Goal: Answer question/provide support: Share knowledge or assist other users

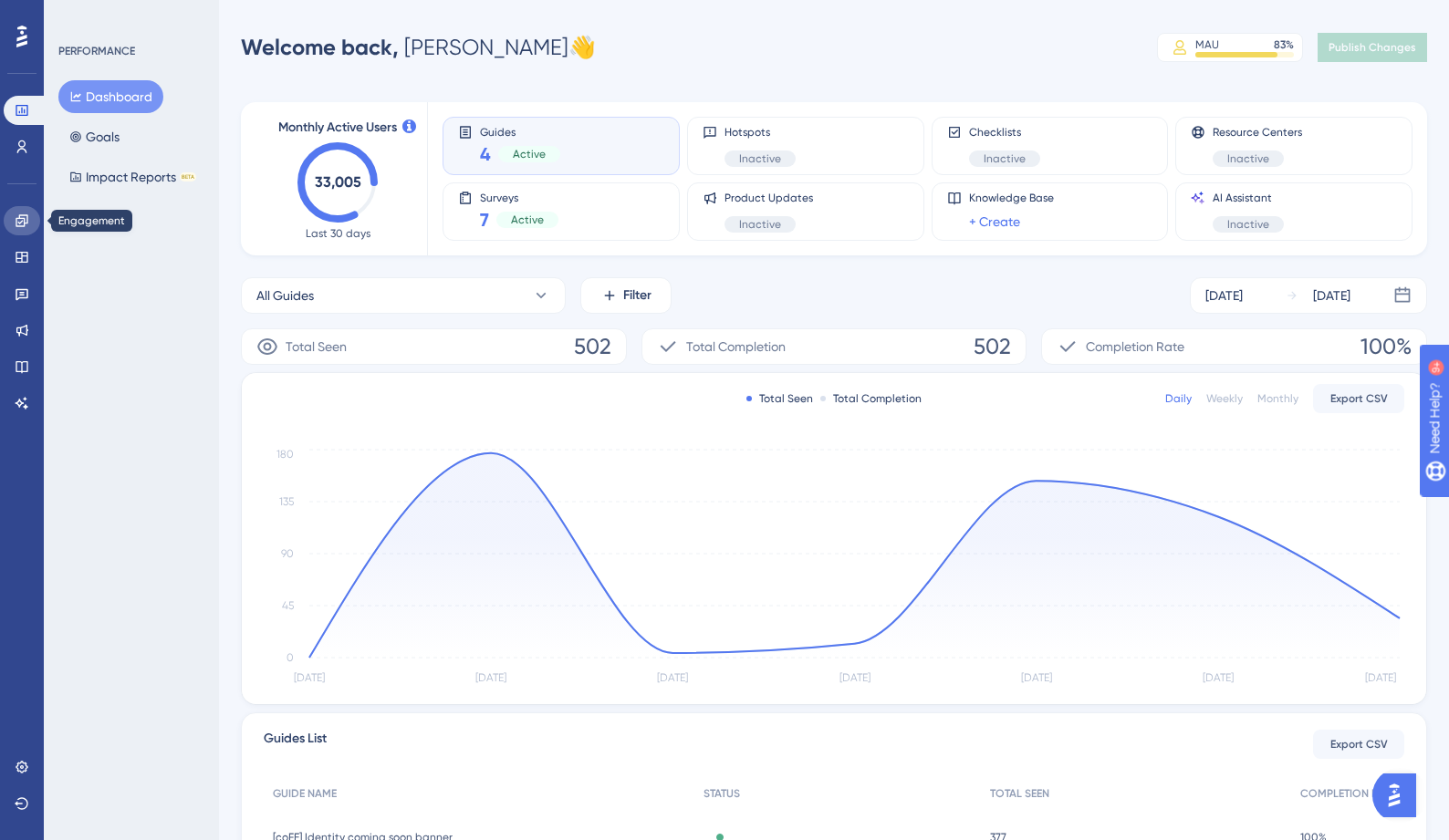
click at [28, 218] on icon at bounding box center [22, 220] width 15 height 15
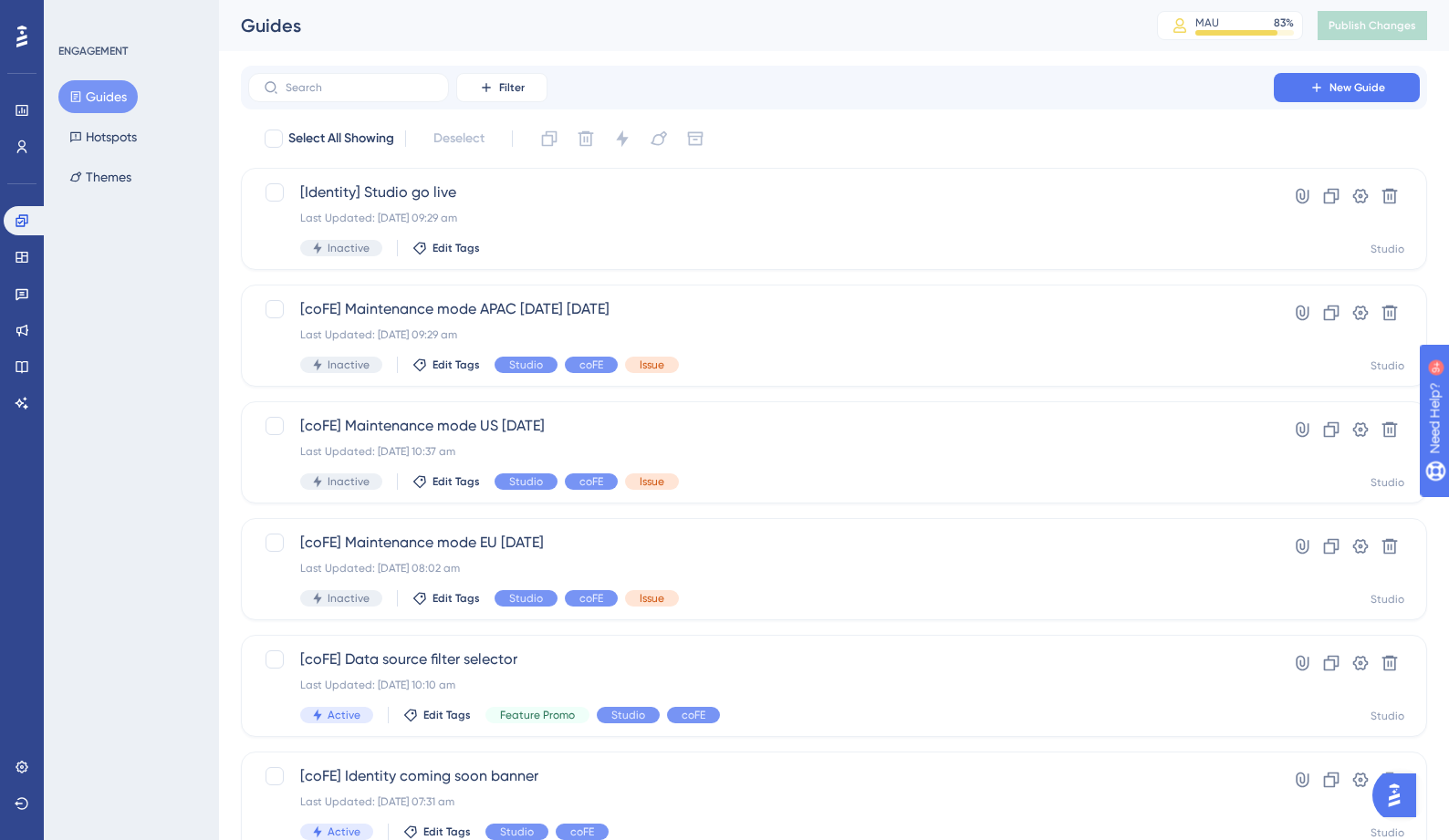
scroll to position [4, 0]
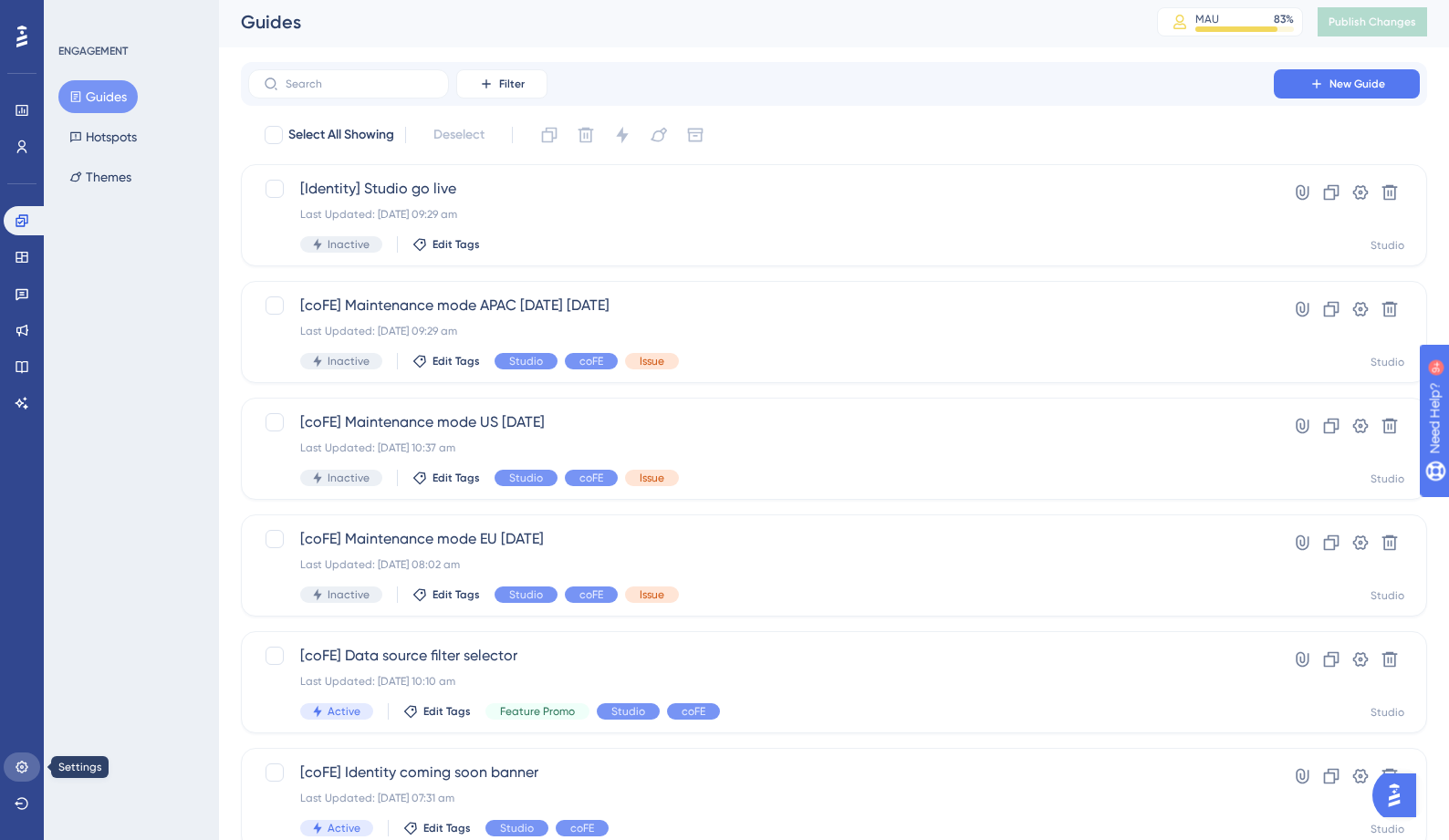
click at [23, 760] on icon at bounding box center [22, 767] width 15 height 15
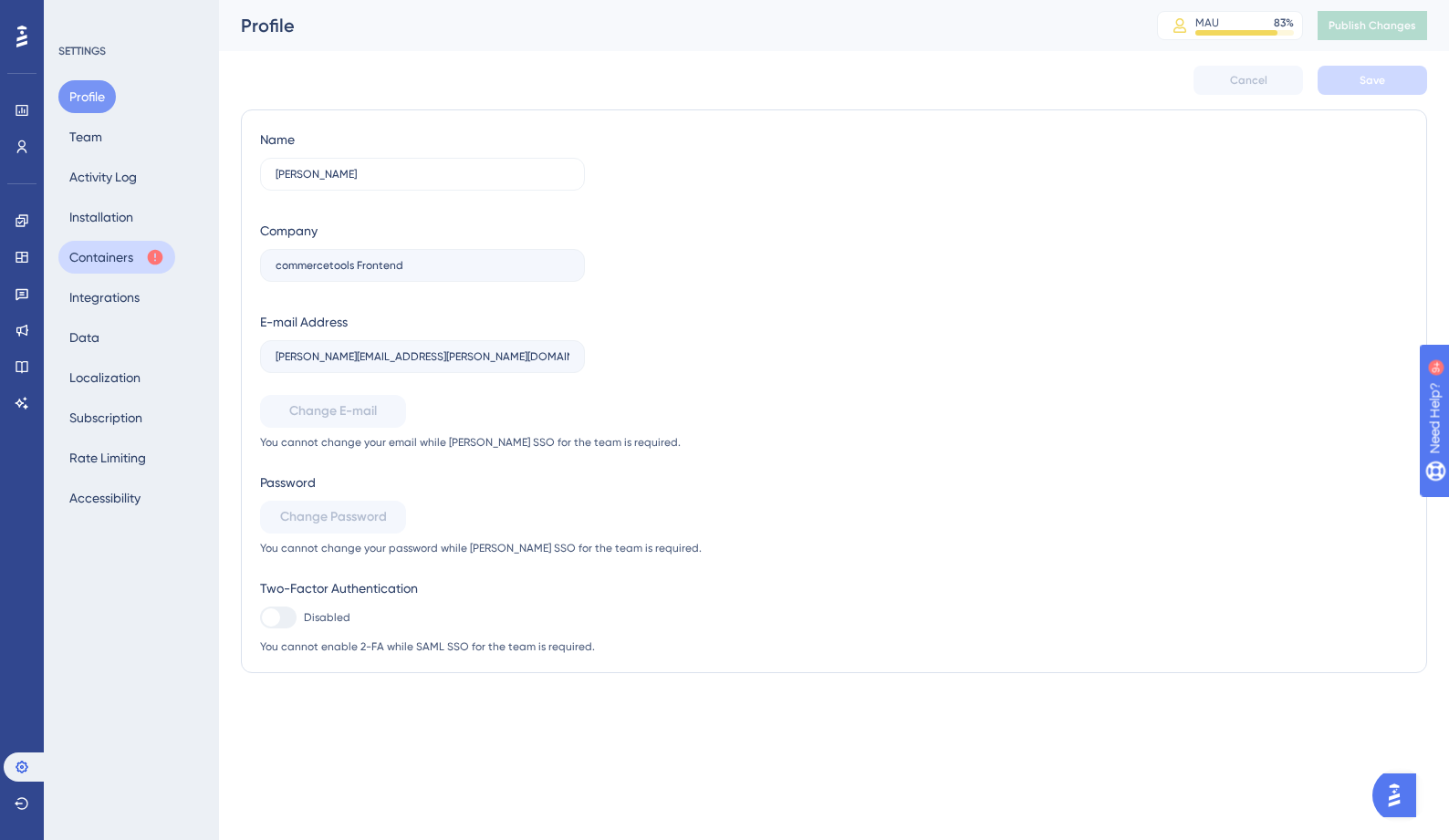
click at [125, 260] on button "Containers" at bounding box center [117, 256] width 117 height 33
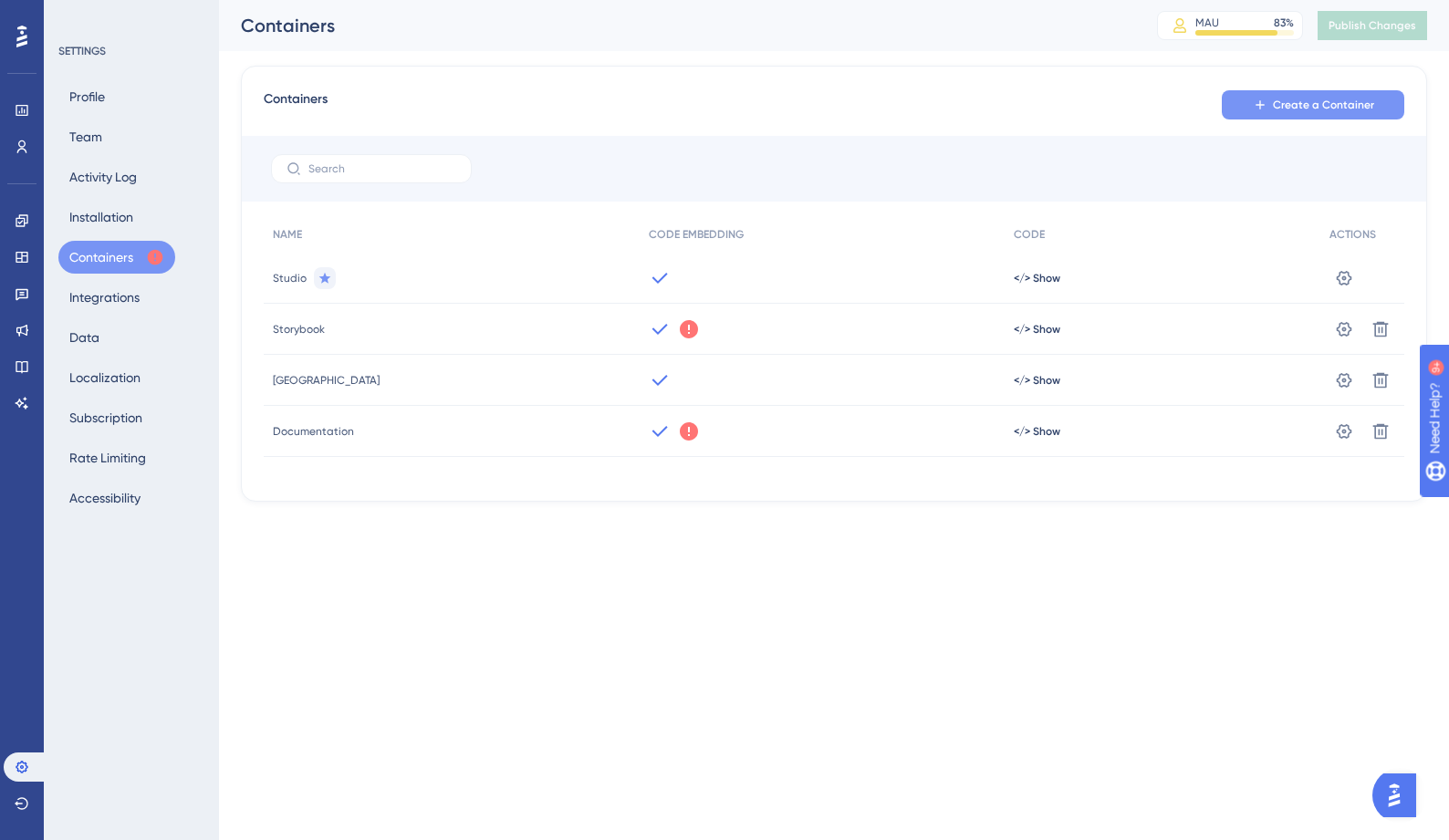
click at [1268, 100] on button "Create a Container" at bounding box center [1312, 105] width 183 height 29
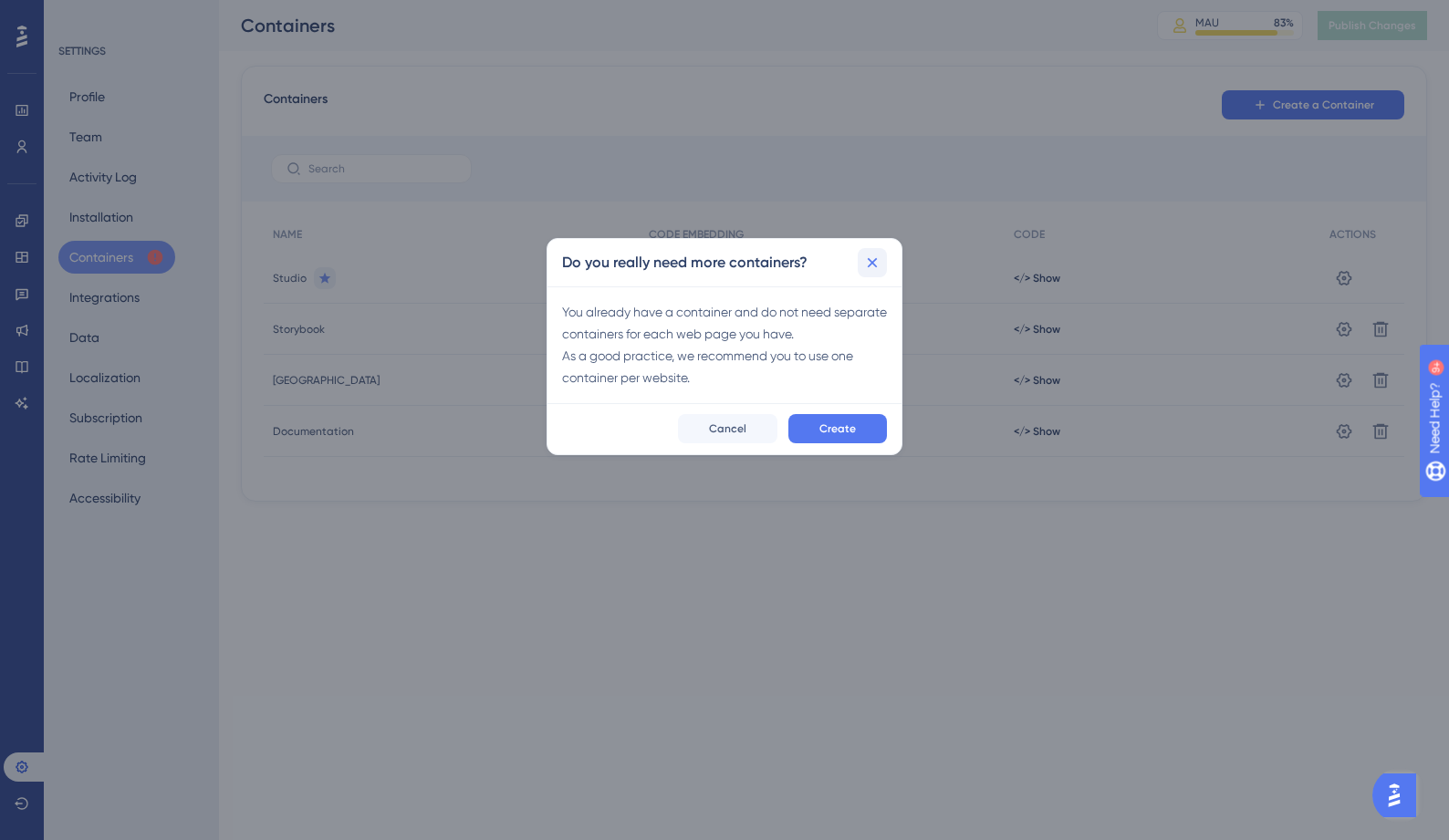
click at [871, 266] on icon at bounding box center [872, 262] width 18 height 18
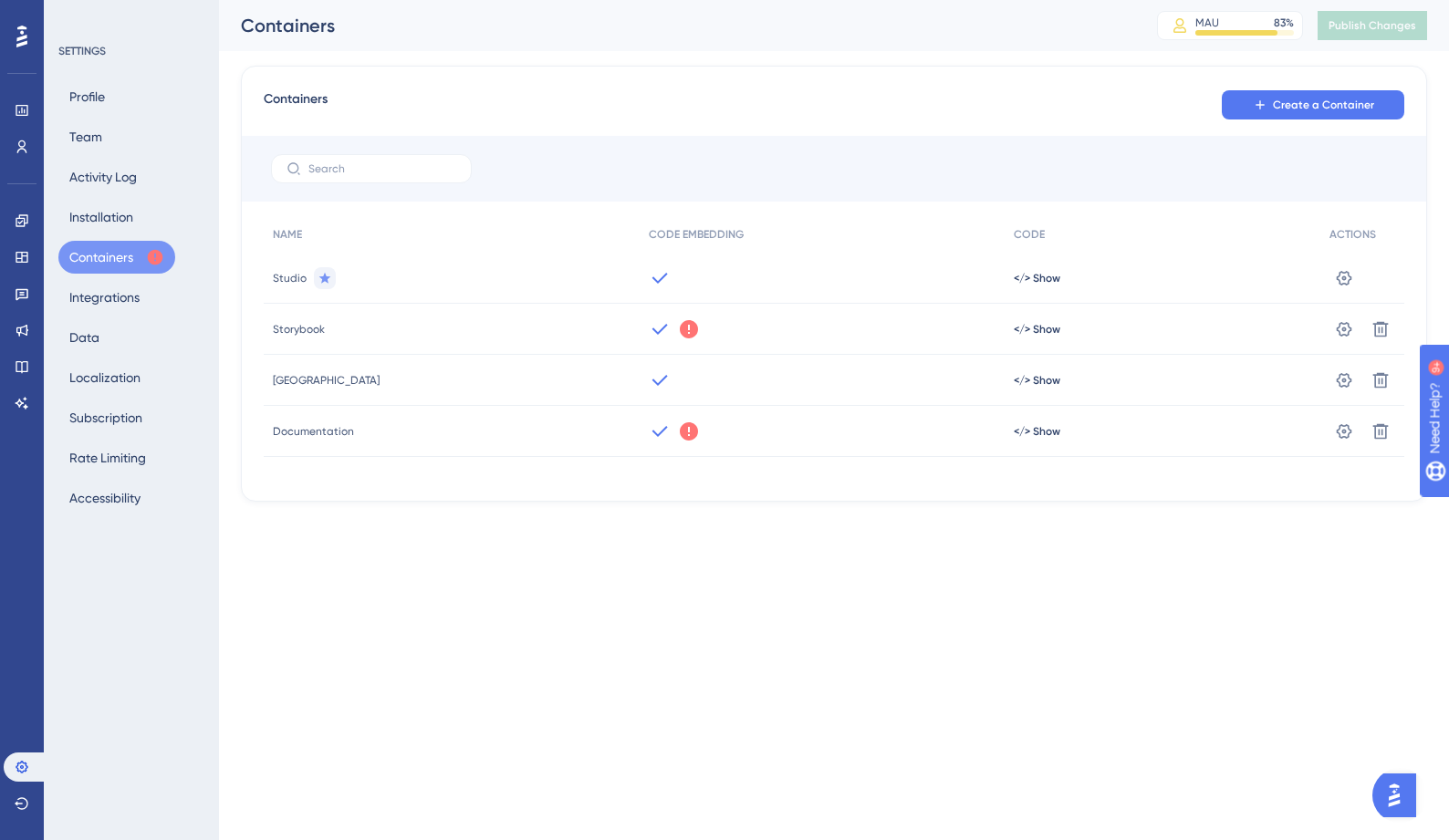
click at [680, 328] on icon at bounding box center [689, 329] width 18 height 18
click at [680, 439] on icon at bounding box center [689, 431] width 18 height 18
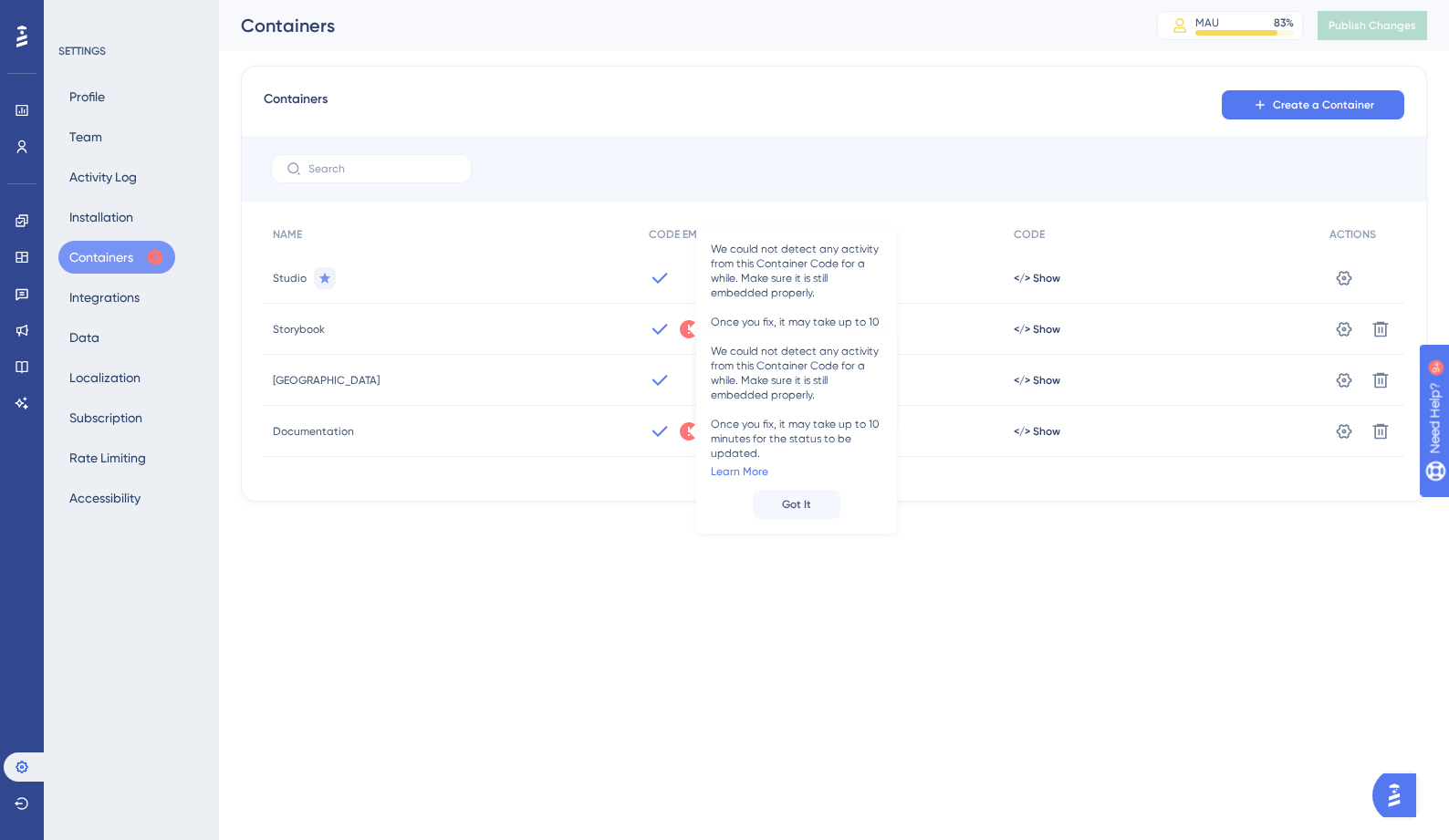
drag, startPoint x: 957, startPoint y: 106, endPoint x: 1210, endPoint y: 94, distance: 253.3
click at [958, 106] on div "Containers Create a Container" at bounding box center [833, 105] width 1141 height 33
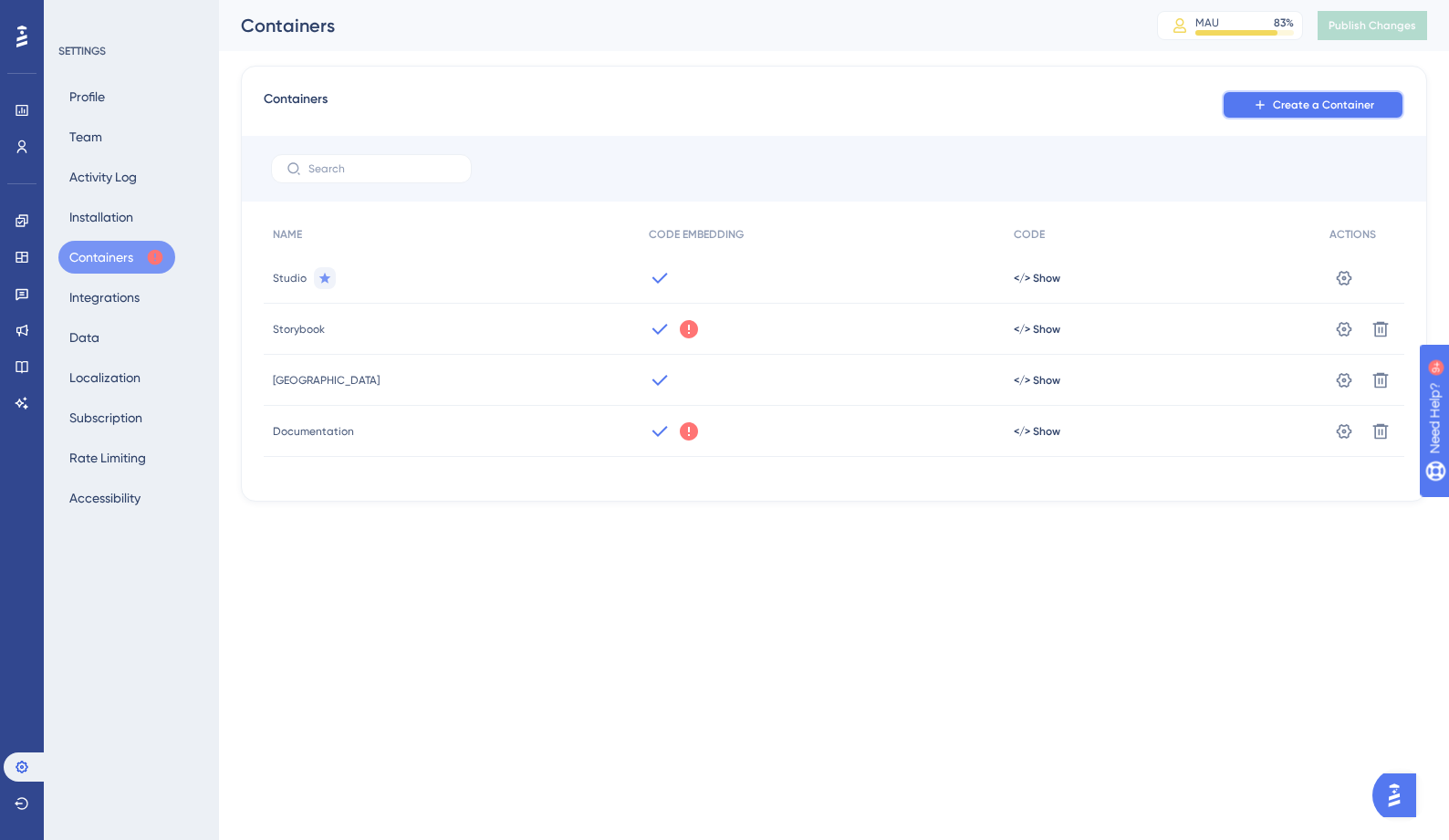
click at [1290, 104] on span "Create a Container" at bounding box center [1322, 105] width 101 height 15
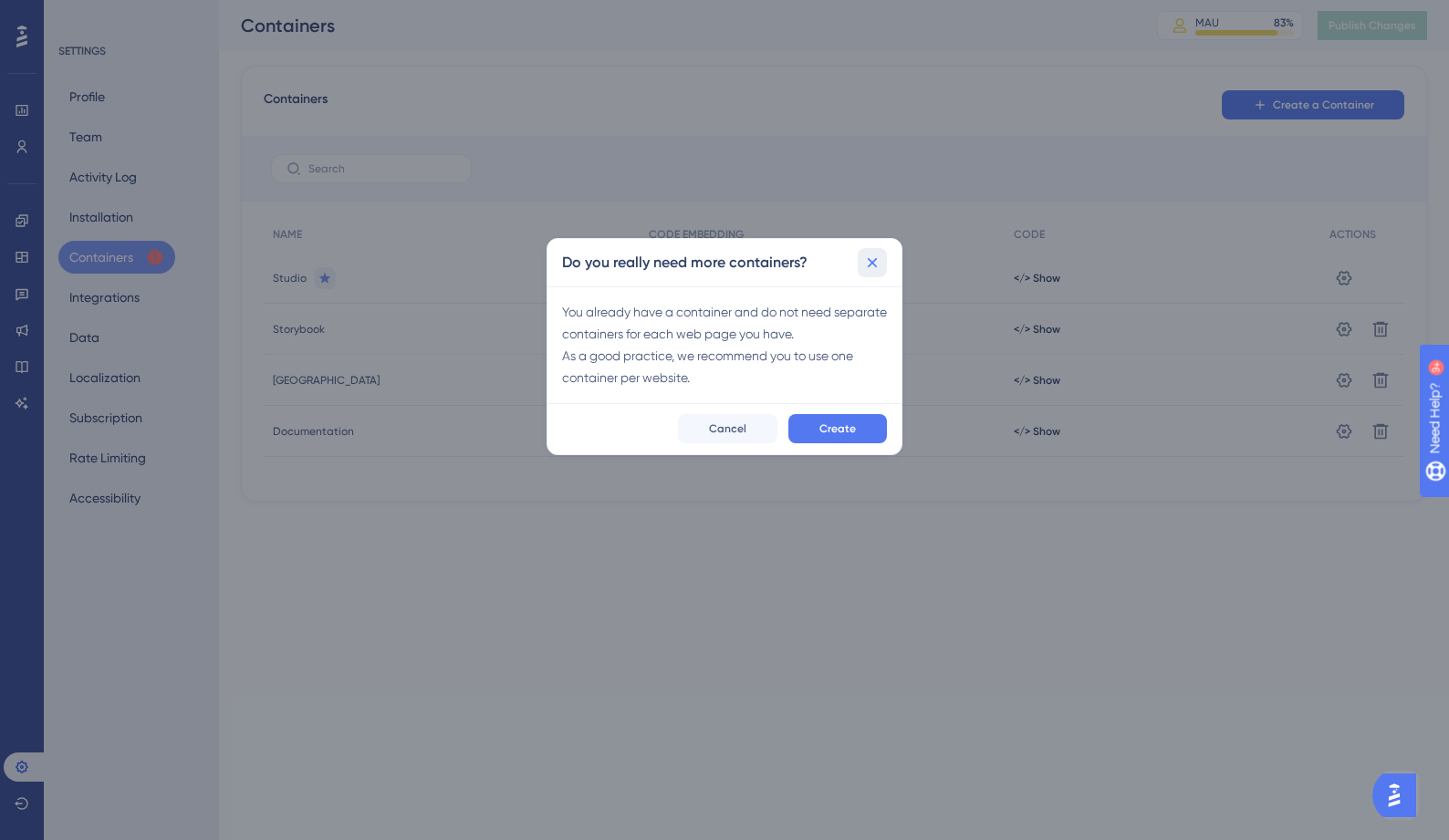
click at [878, 255] on icon at bounding box center [872, 262] width 18 height 18
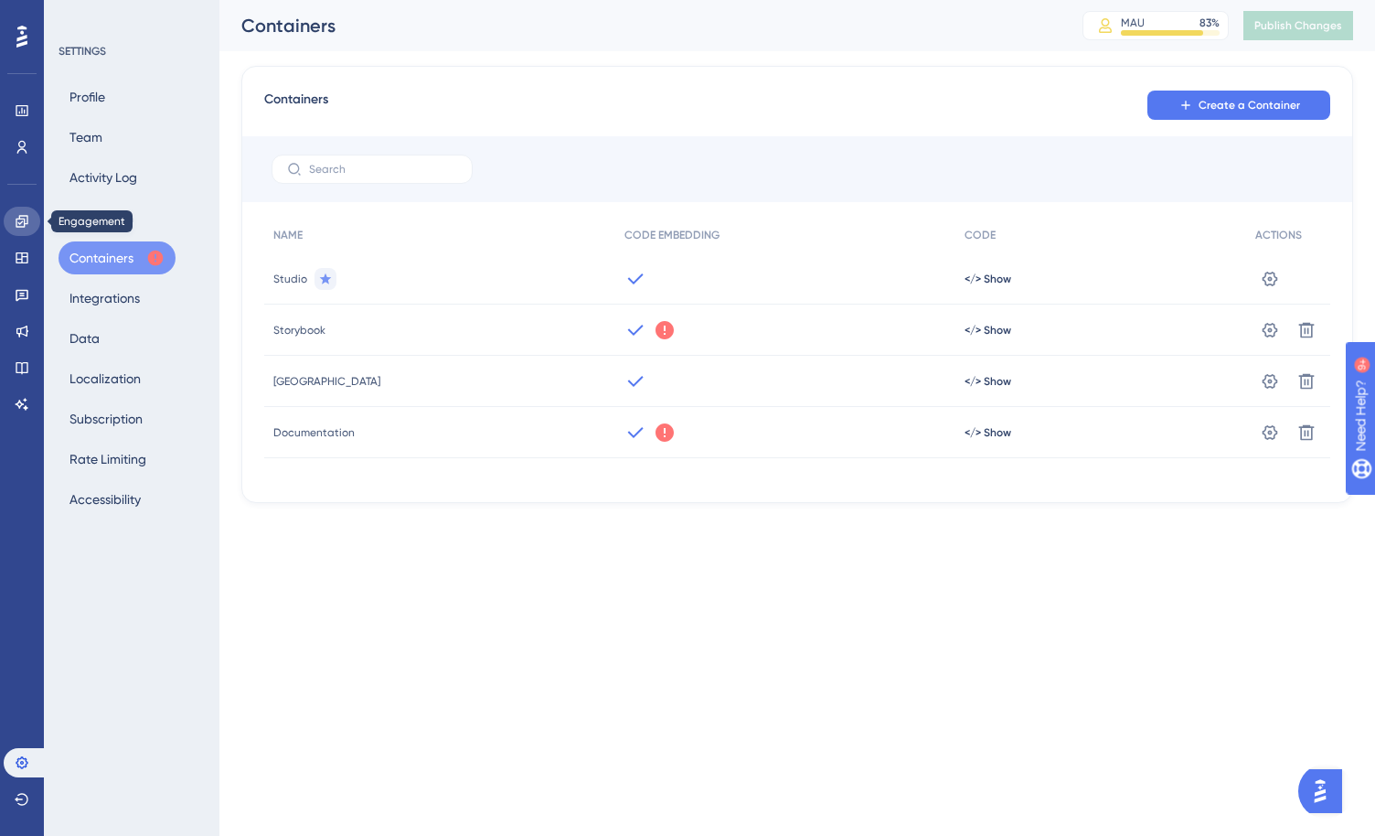
drag, startPoint x: 24, startPoint y: 225, endPoint x: 158, endPoint y: 240, distance: 135.3
click at [24, 225] on icon at bounding box center [22, 221] width 12 height 12
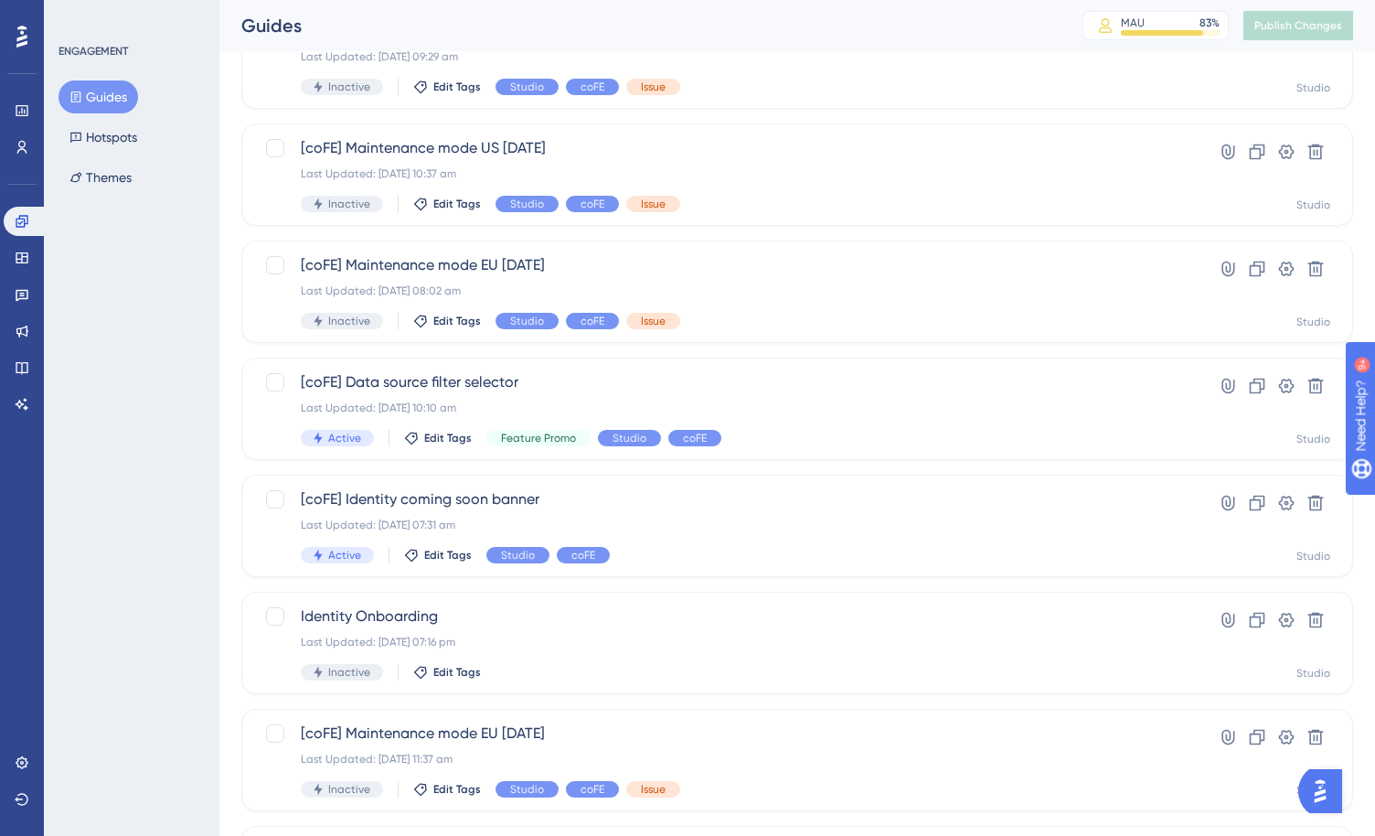
scroll to position [296, 0]
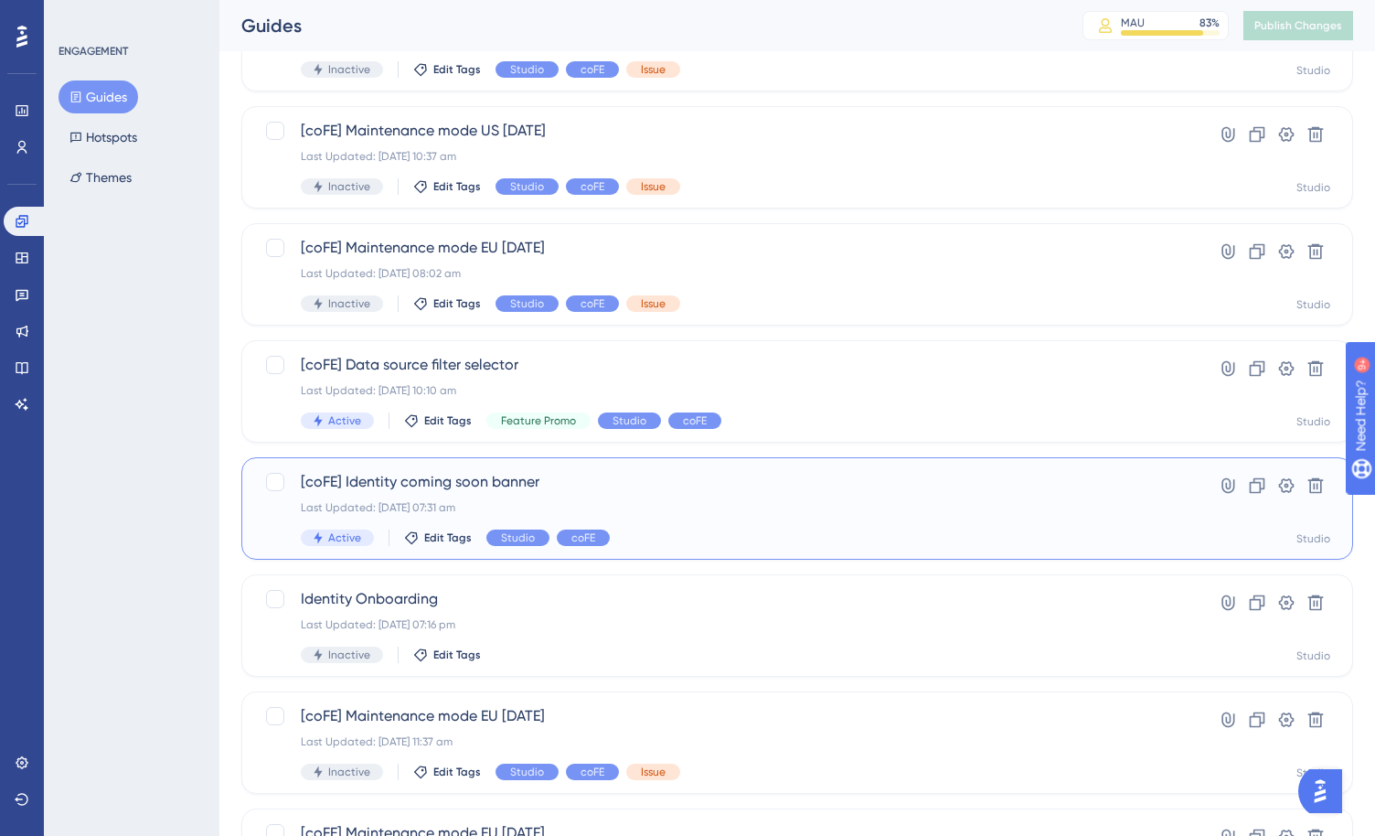
click at [469, 486] on span "[coFE] Identity coming soon banner" at bounding box center [724, 482] width 847 height 22
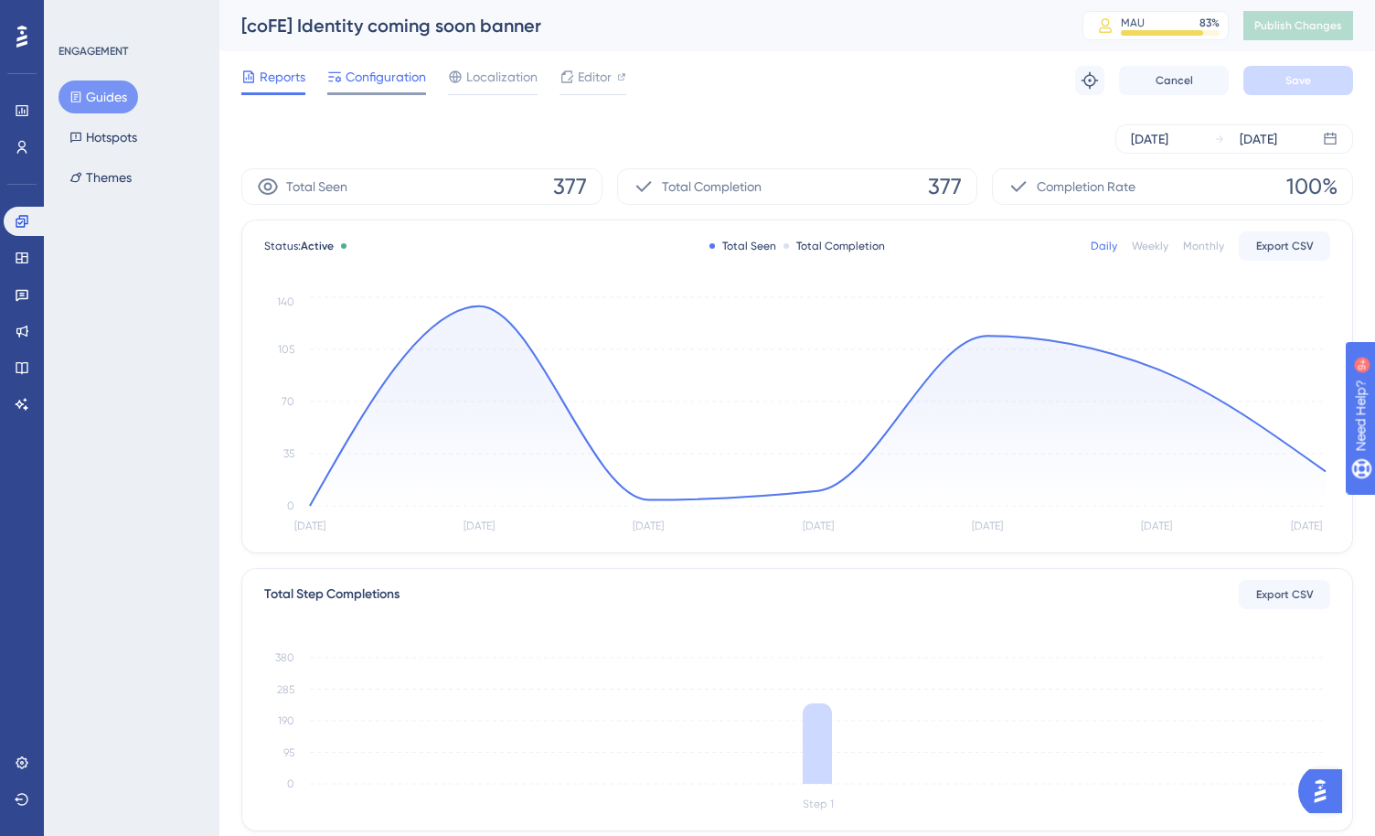
click at [365, 87] on span "Configuration" at bounding box center [386, 77] width 80 height 22
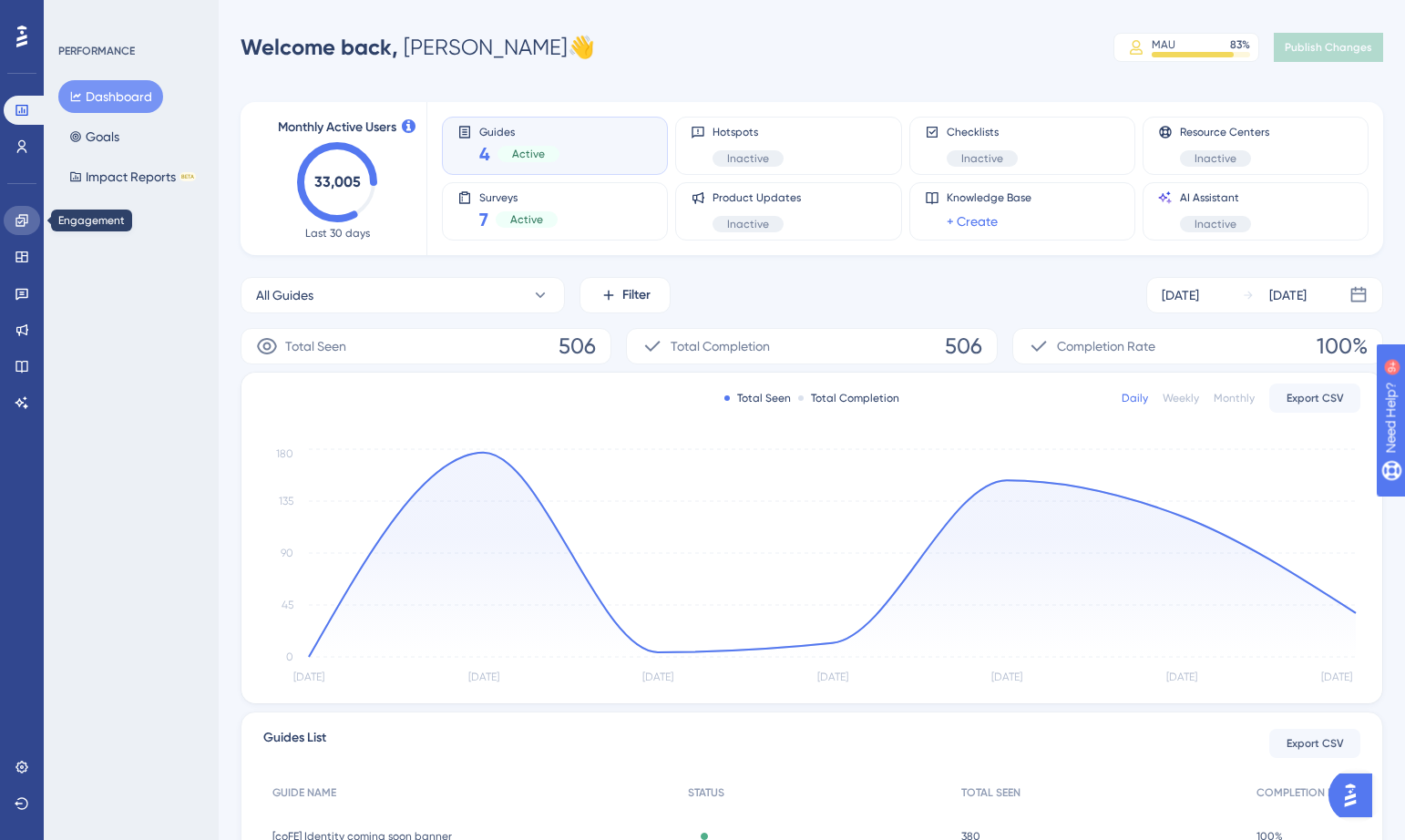
click at [21, 218] on icon at bounding box center [22, 220] width 15 height 15
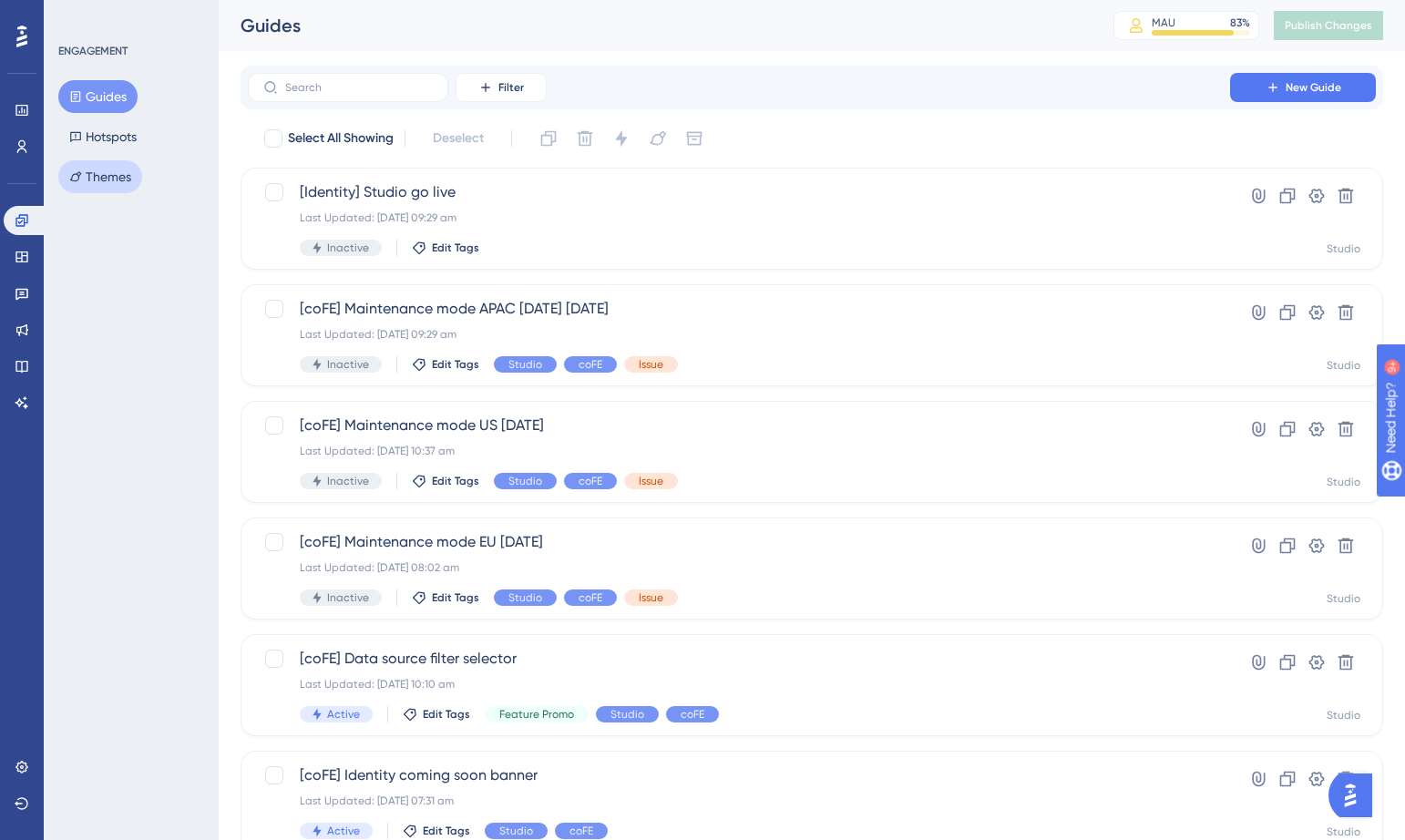
click at [128, 170] on button "Themes" at bounding box center [101, 176] width 84 height 33
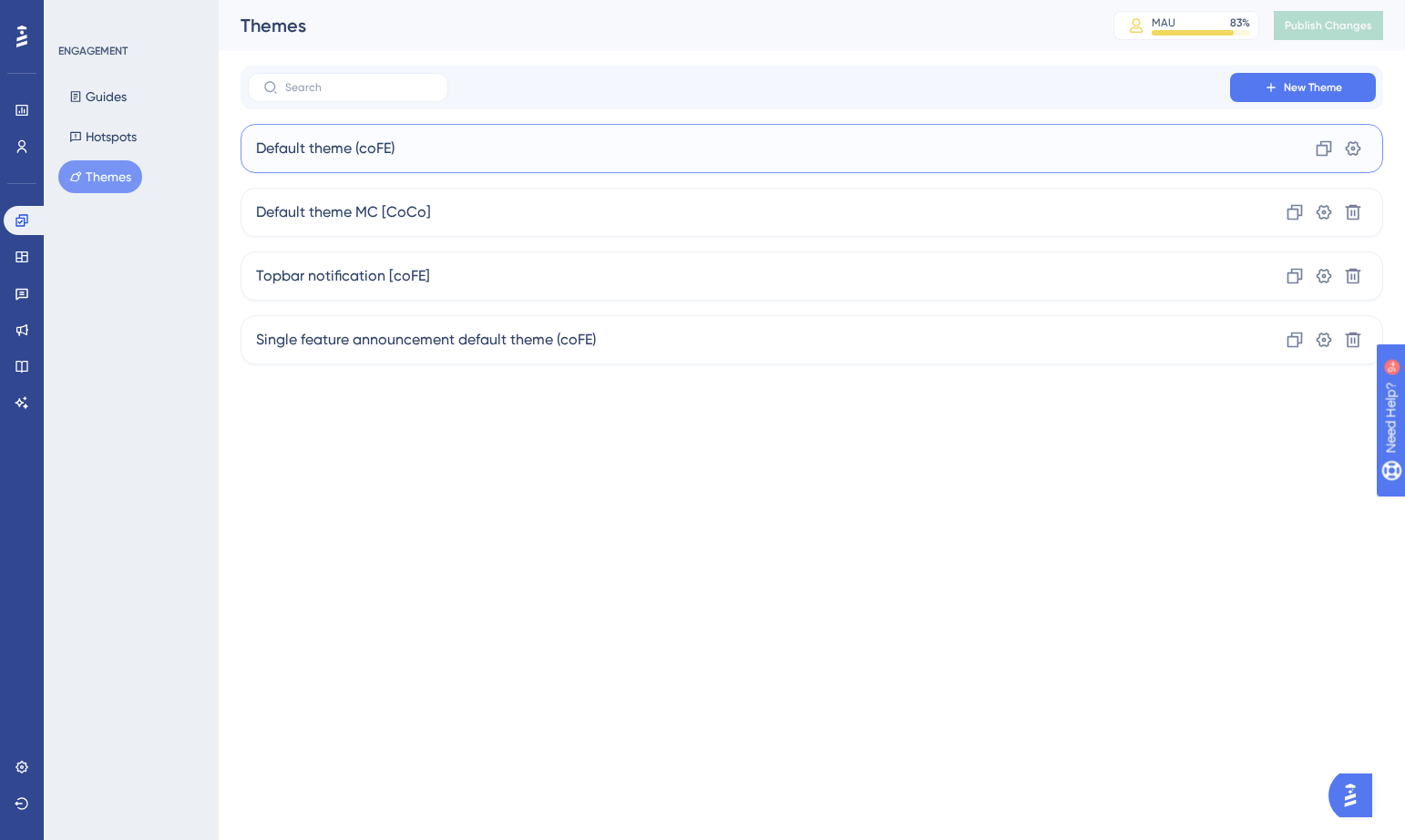
click at [466, 158] on div "Default theme (coFE) Clone Settings" at bounding box center [811, 147] width 1142 height 49
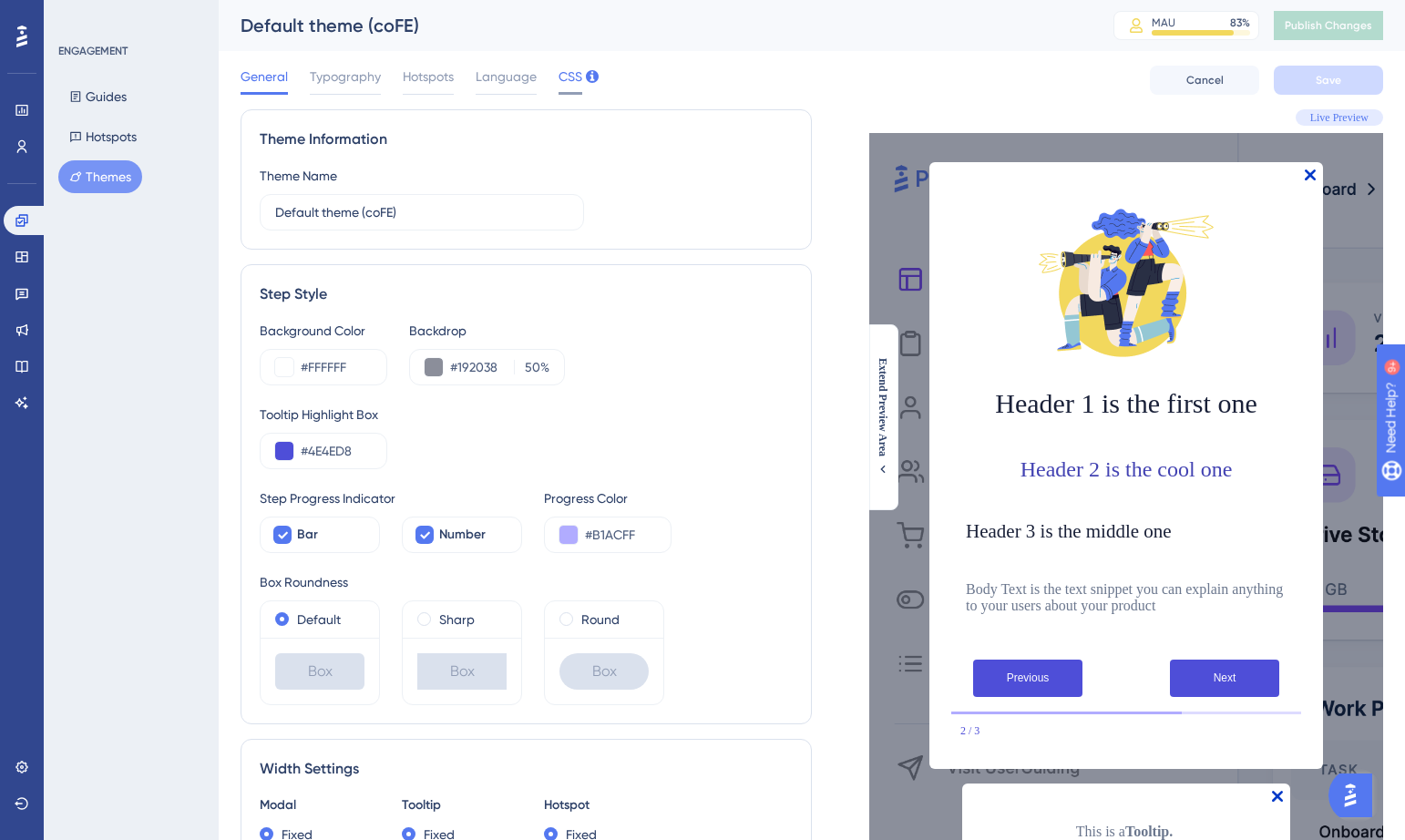
click at [567, 80] on span "CSS" at bounding box center [570, 77] width 24 height 22
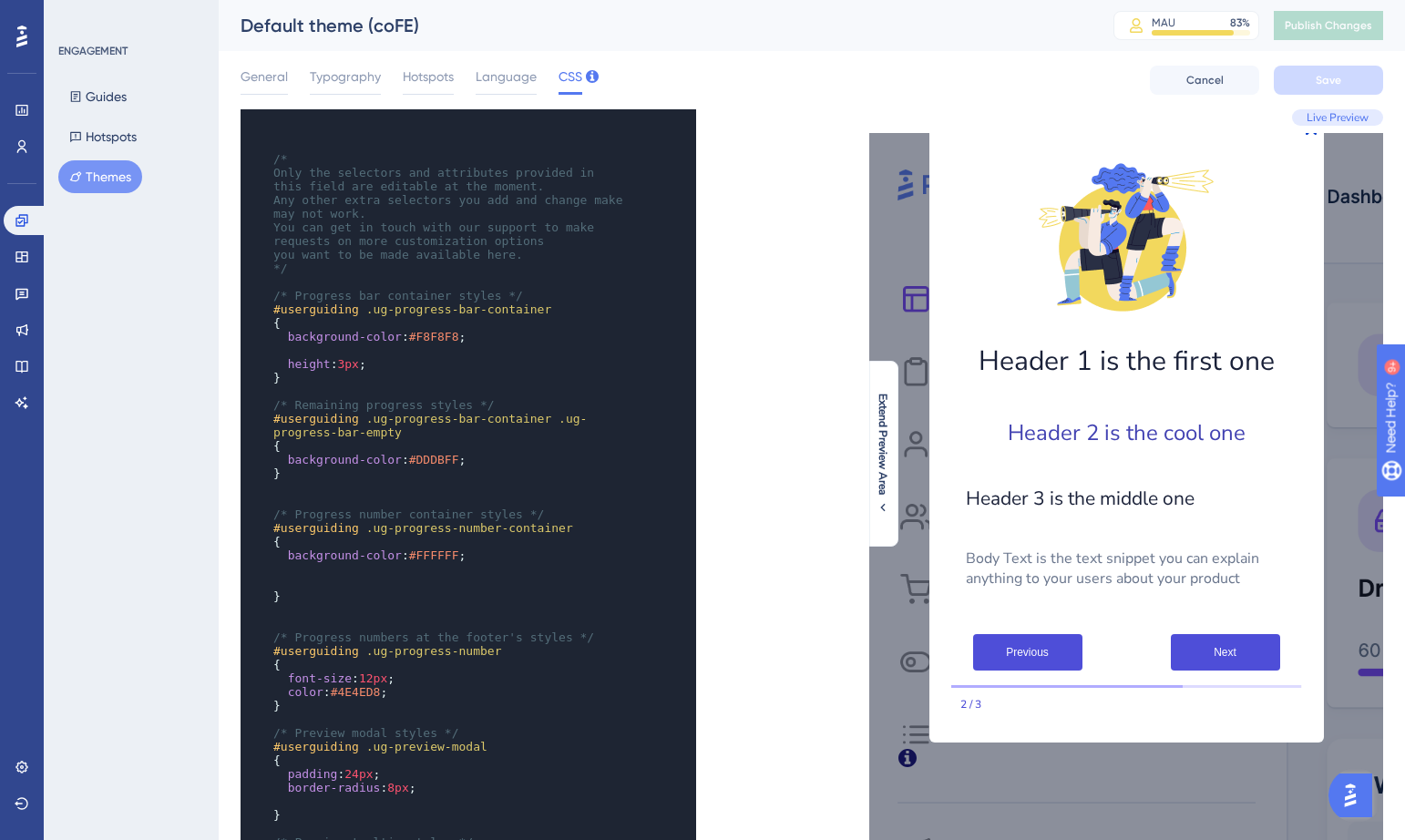
click at [75, 170] on icon at bounding box center [75, 176] width 13 height 13
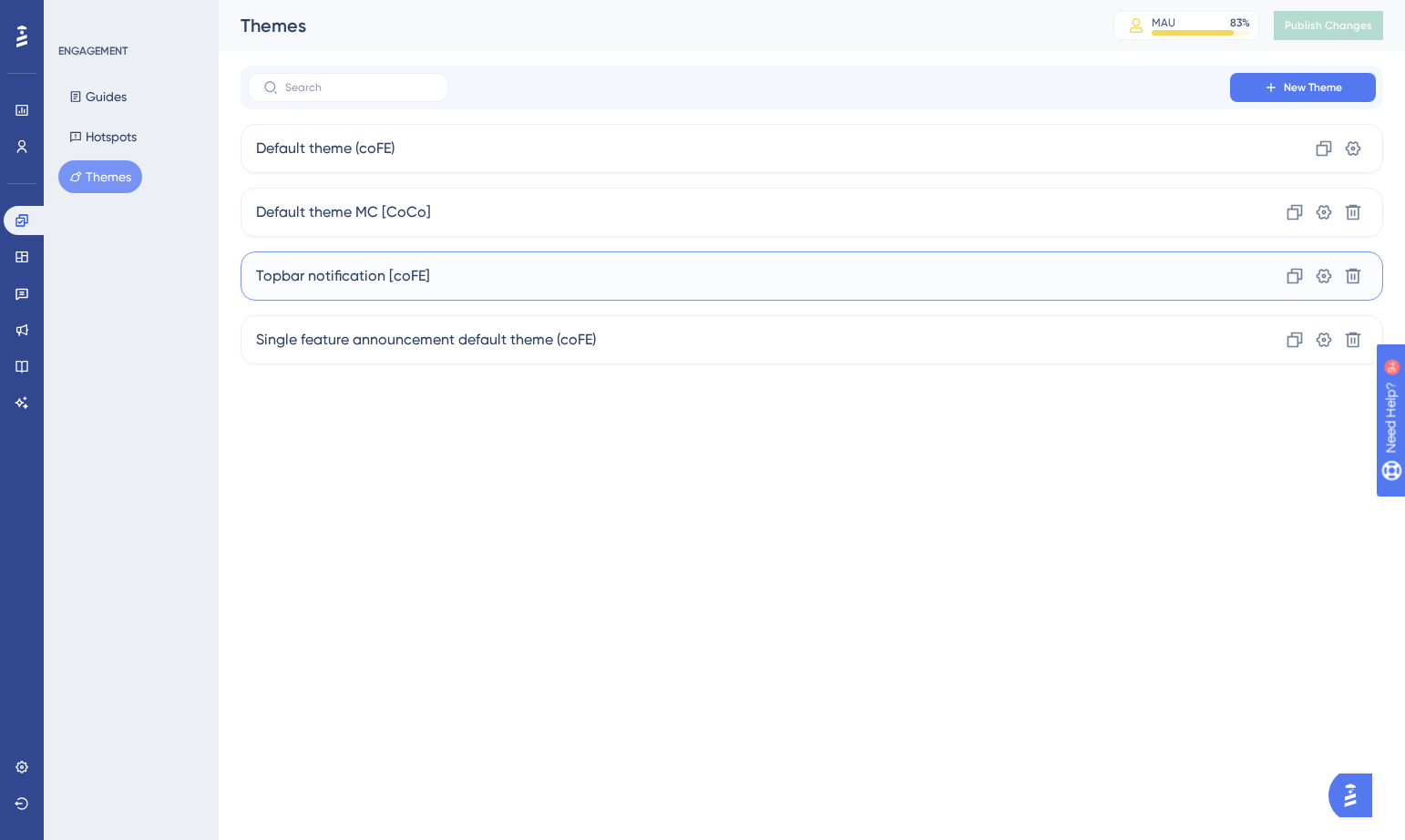
click at [365, 265] on span "Topbar notification [coFE]" at bounding box center [343, 276] width 174 height 22
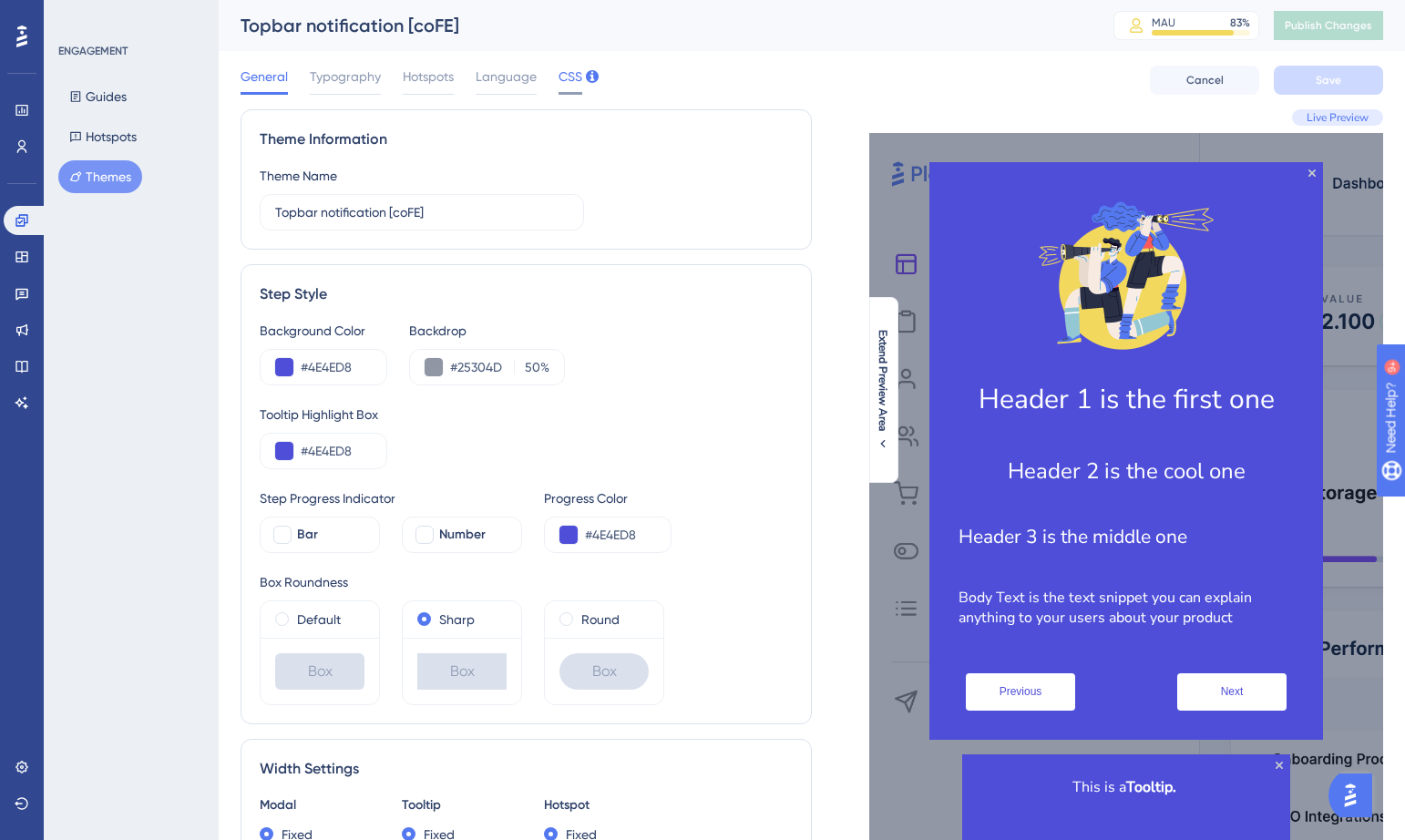
click at [568, 82] on span "CSS" at bounding box center [570, 77] width 24 height 22
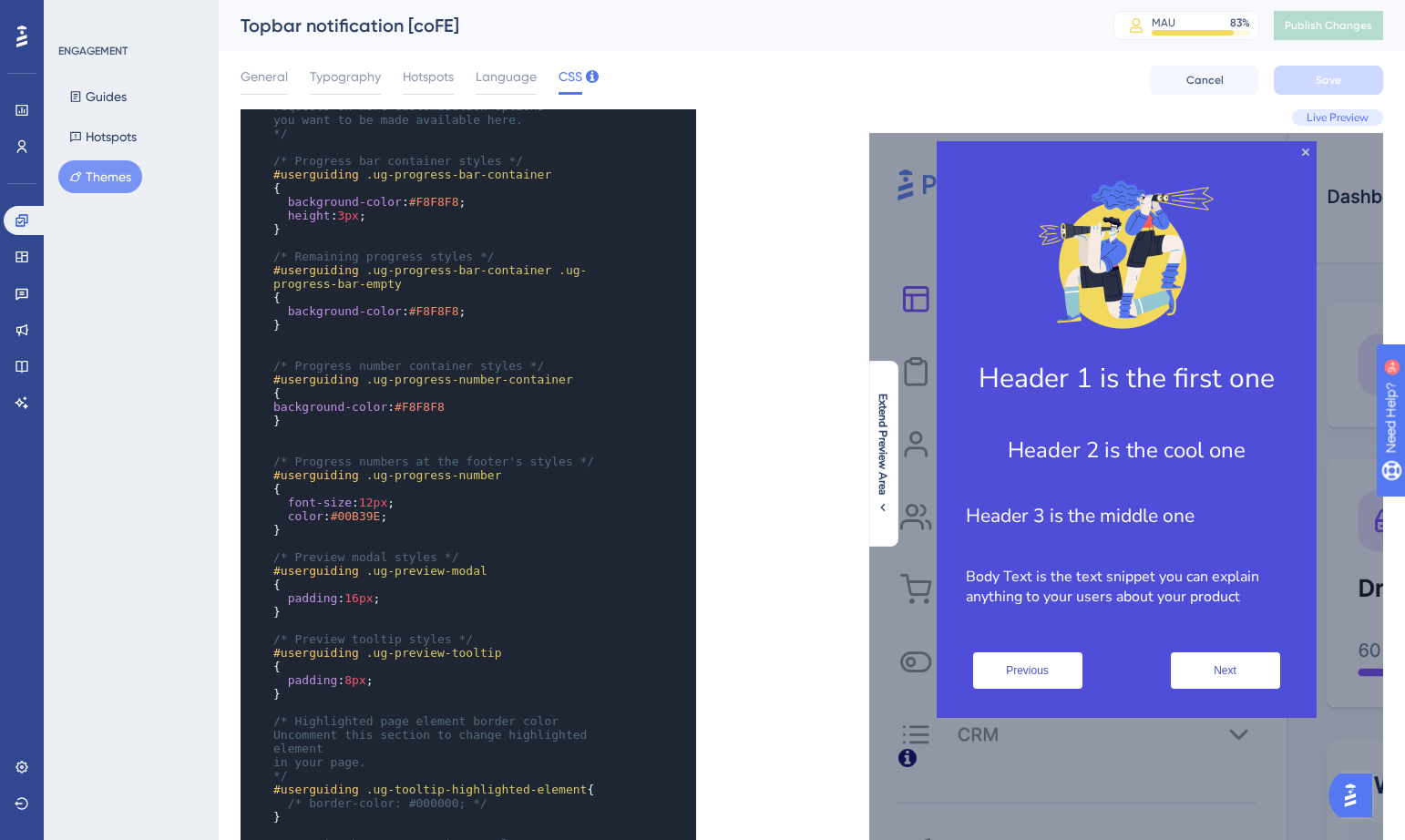
click at [1335, 118] on span "Live Preview" at bounding box center [1337, 118] width 62 height 15
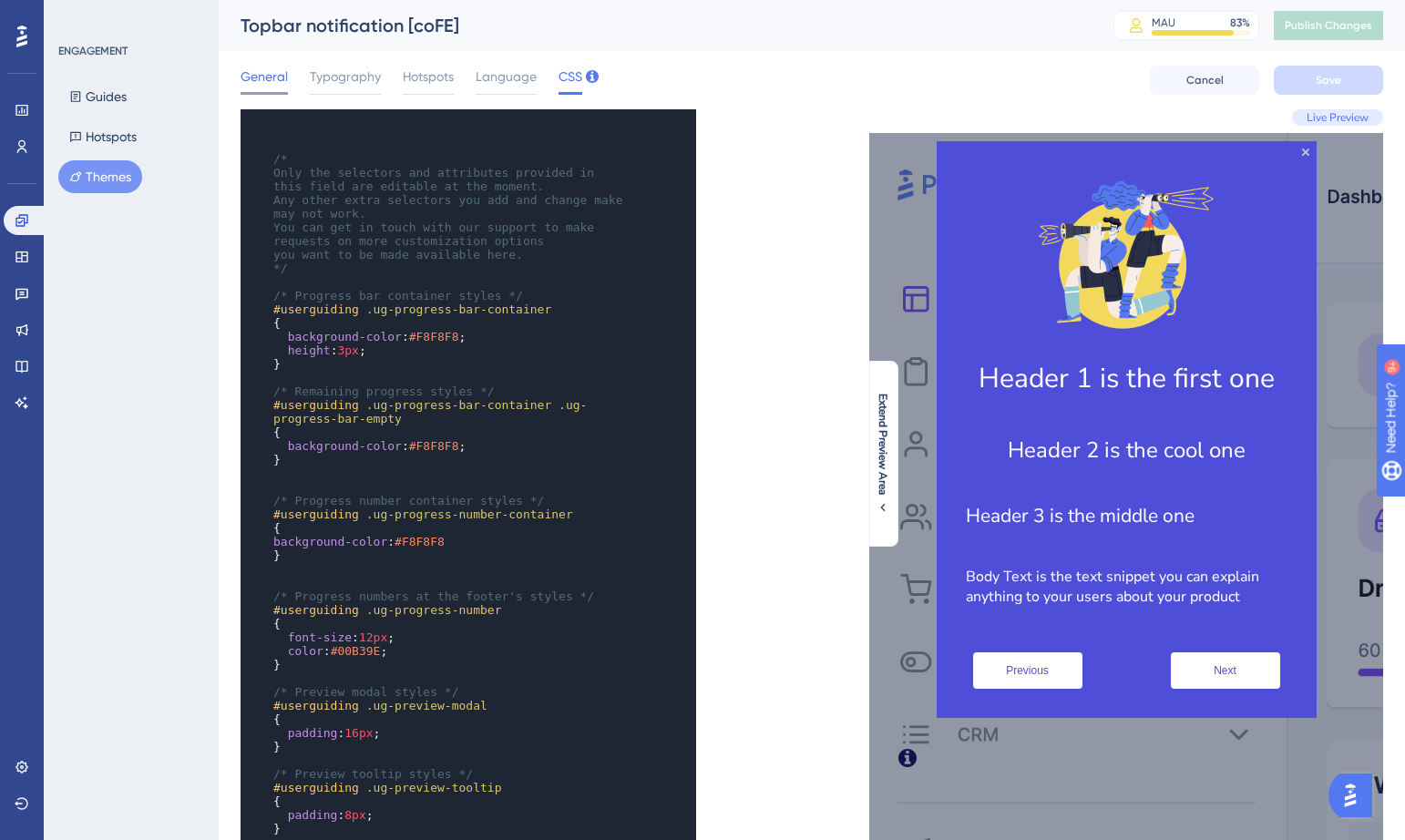
click at [271, 73] on span "General" at bounding box center [264, 77] width 48 height 22
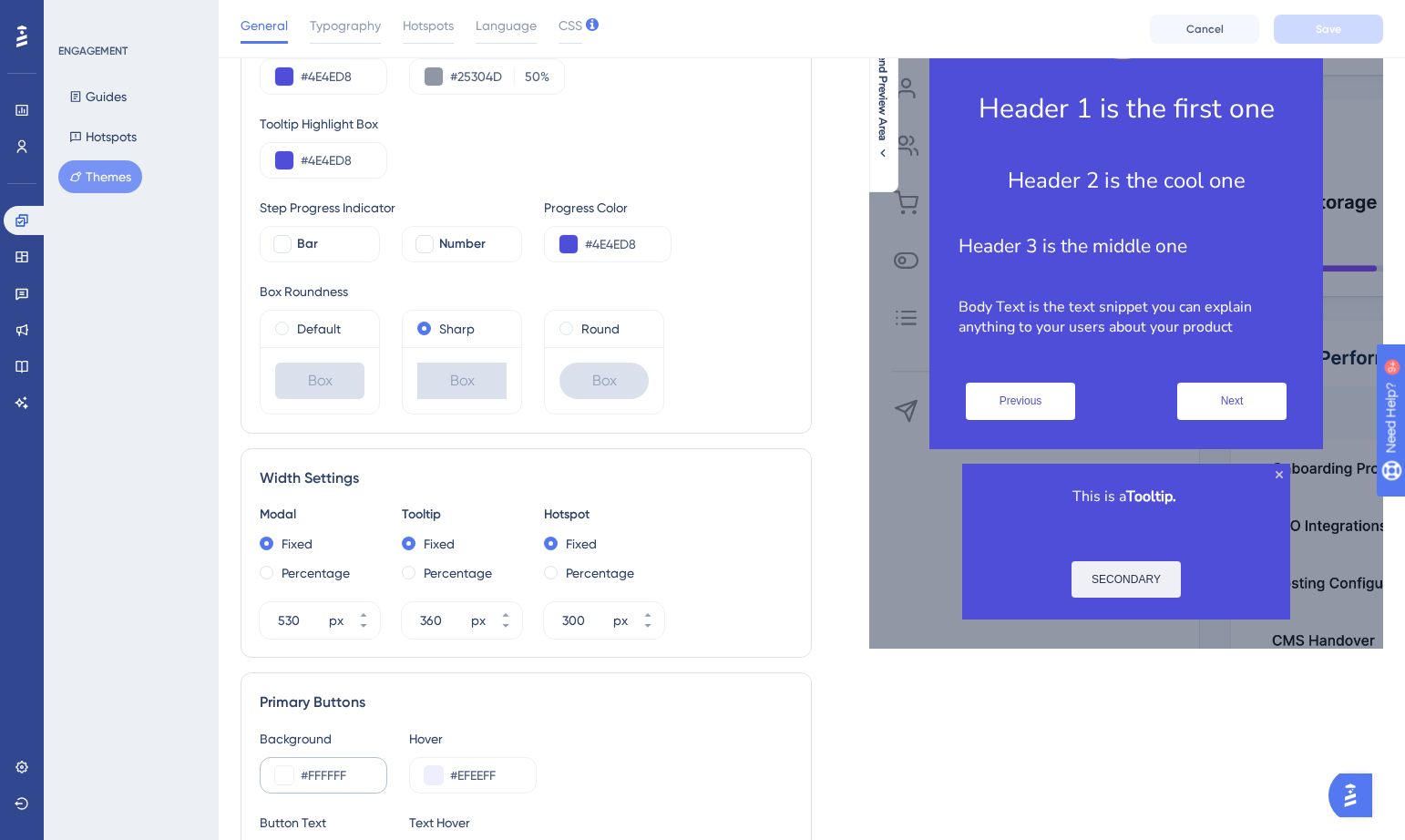
scroll to position [216, 0]
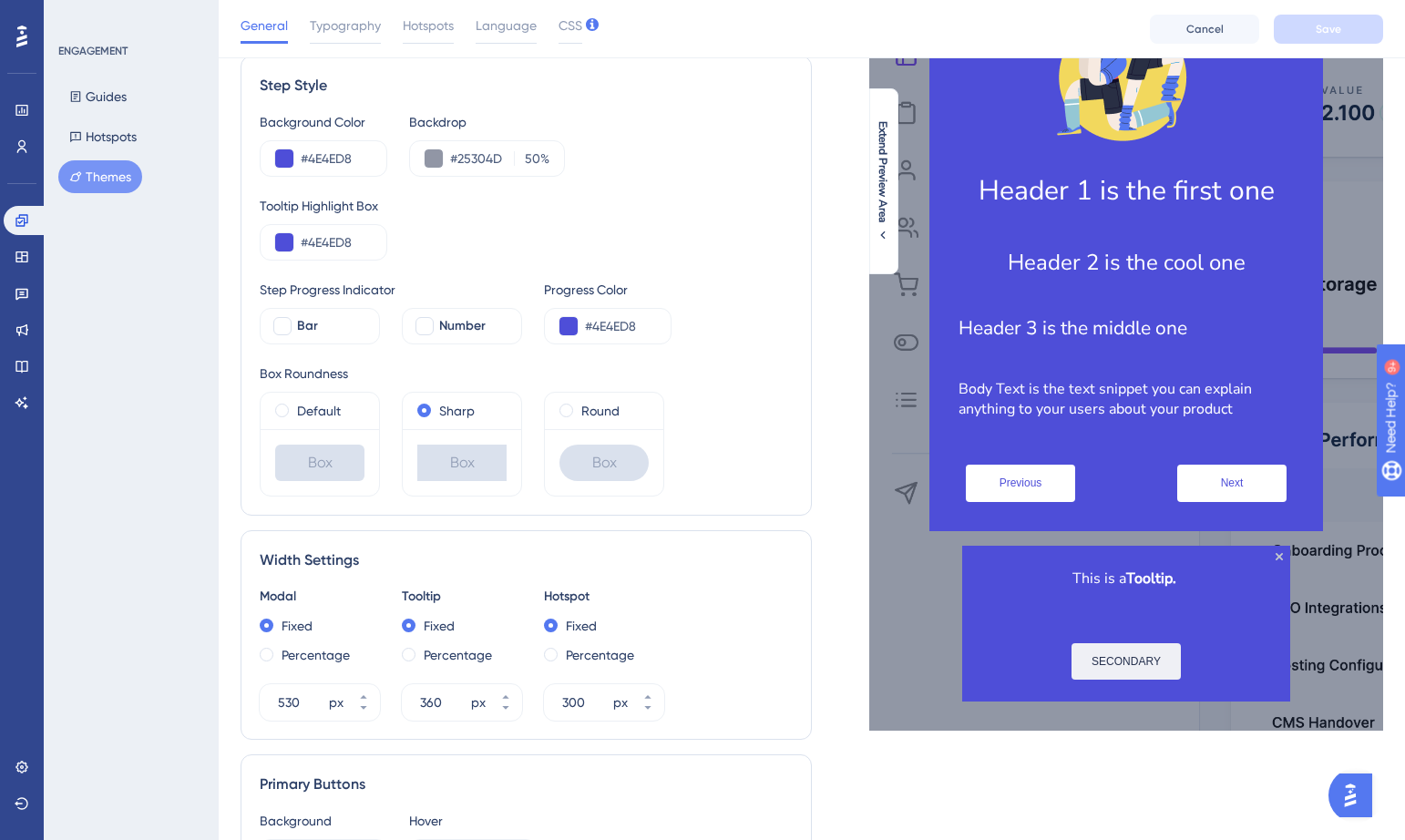
click at [1366, 796] on img "Open AI Assistant Launcher" at bounding box center [1349, 795] width 33 height 33
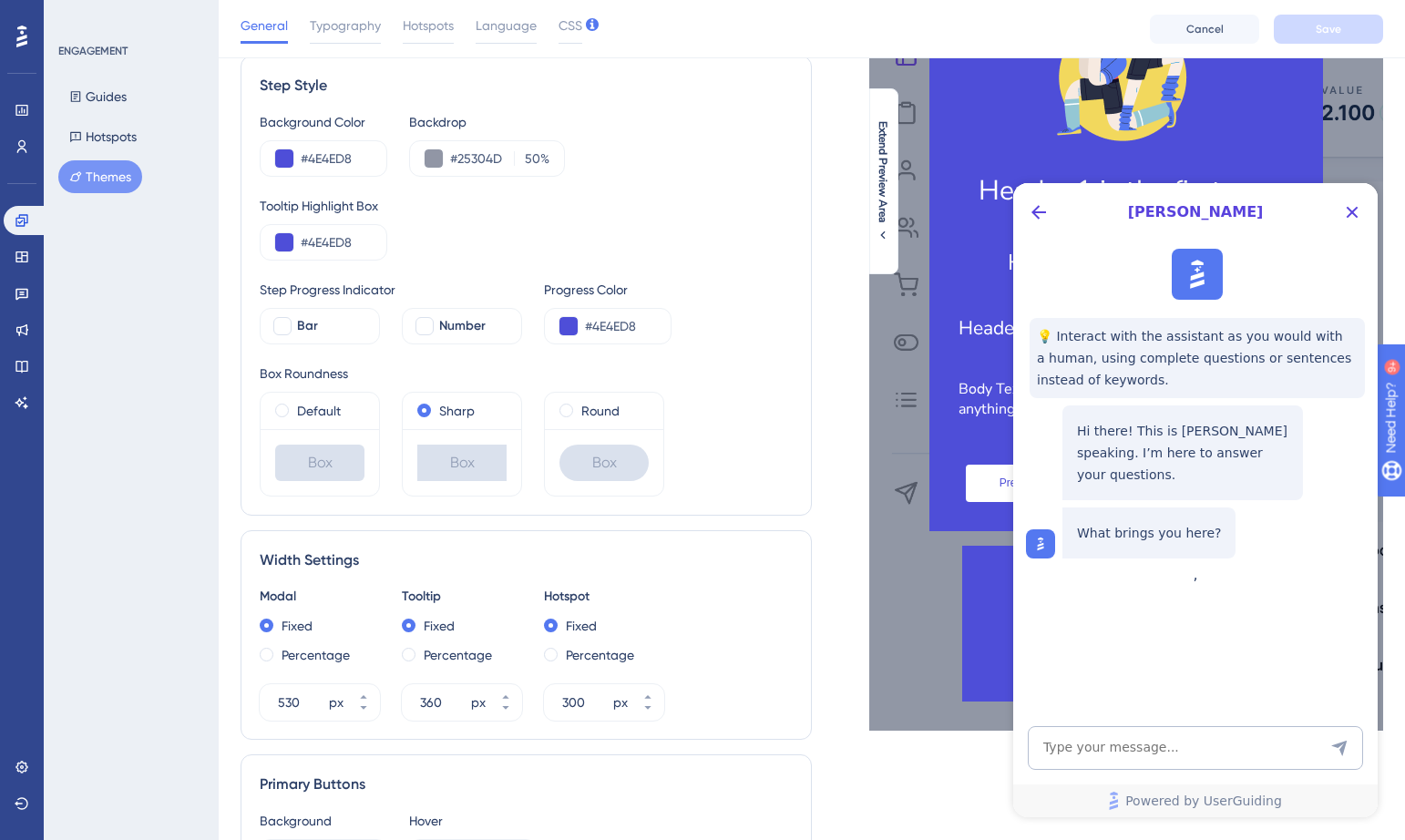
scroll to position [0, 0]
click at [1138, 738] on textarea "AI Assistant Text Input" at bounding box center [1195, 748] width 335 height 44
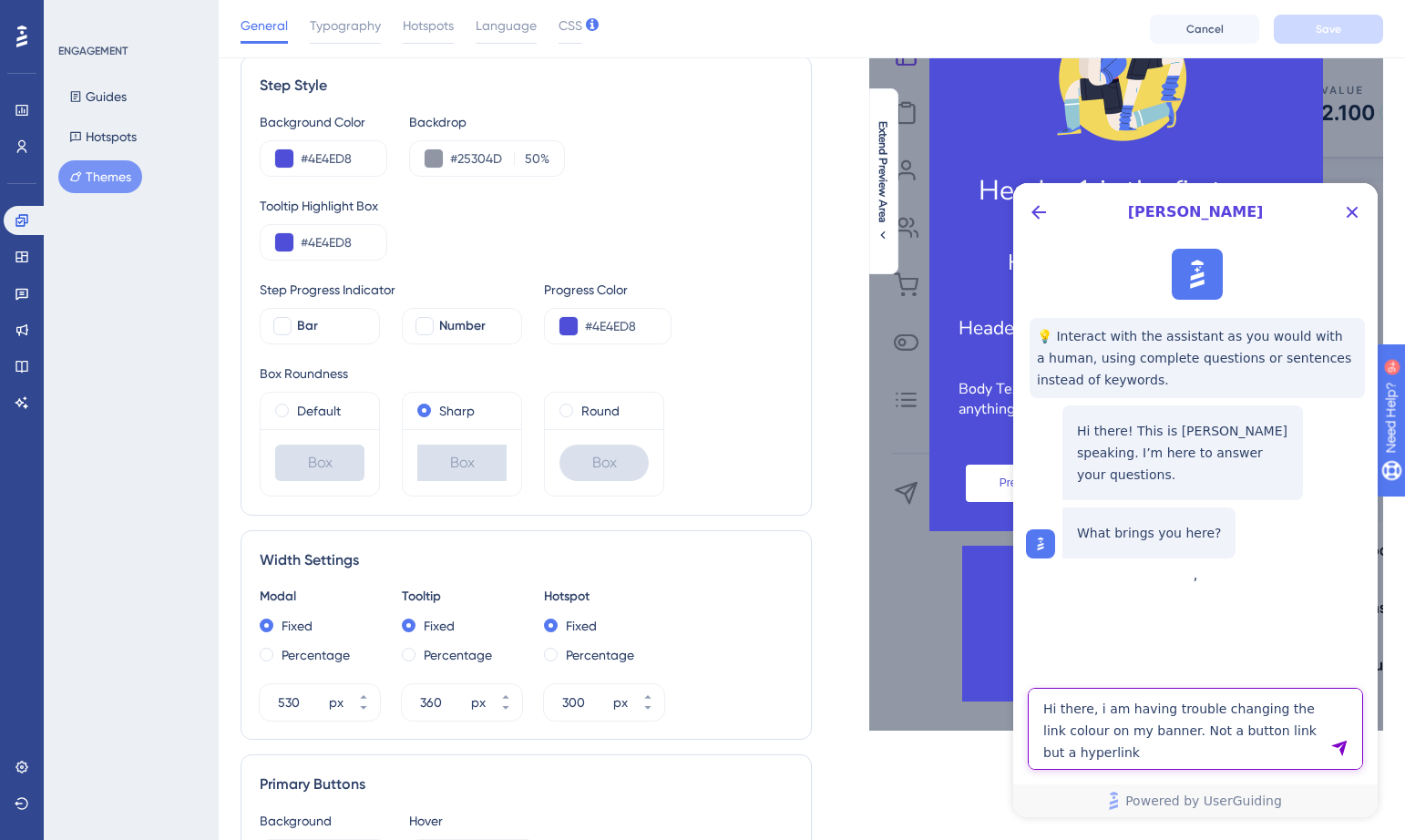
type textarea "Hi there, i am having trouble changing the link colour on my banner. Not a butt…"
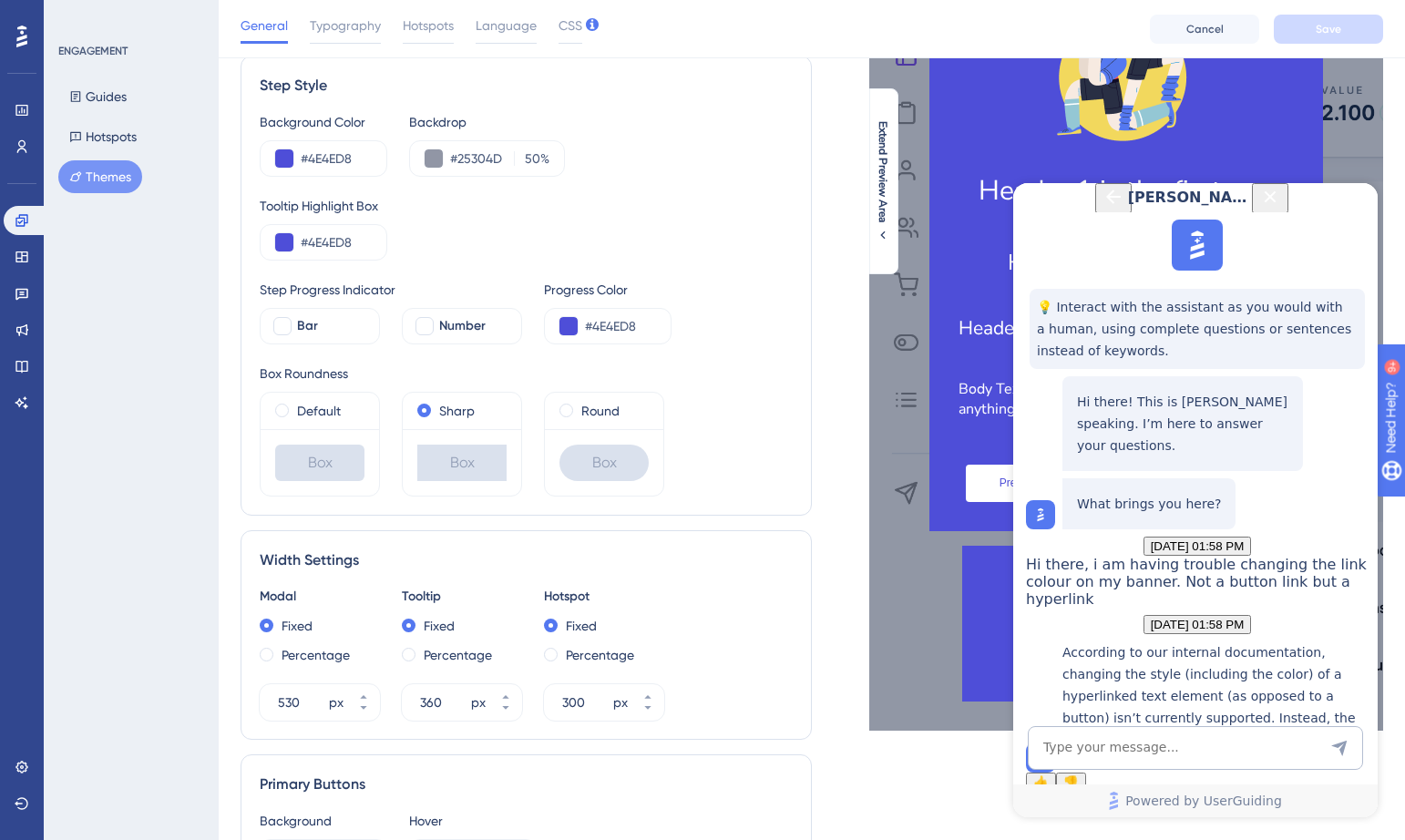
scroll to position [248, 0]
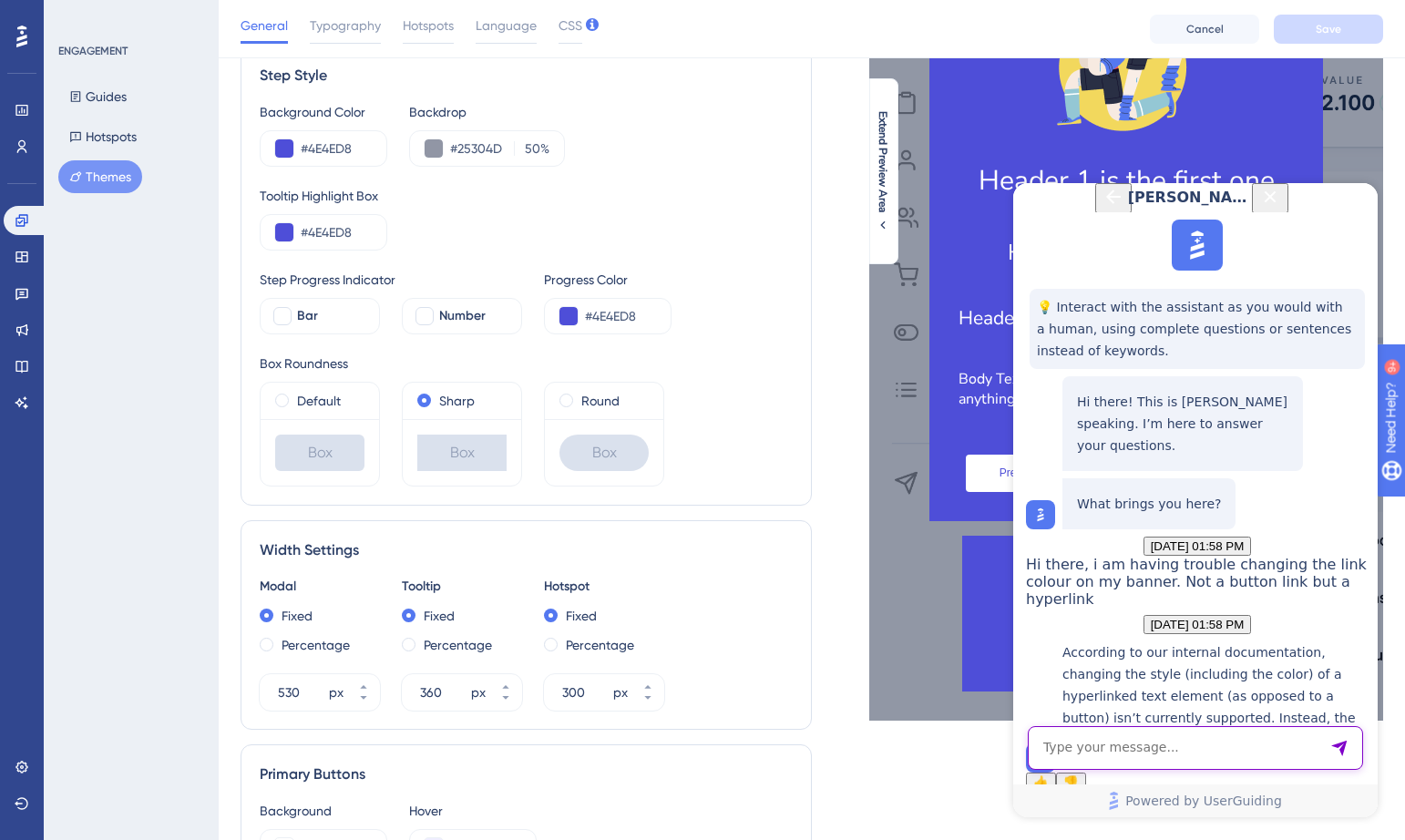
click at [1183, 749] on textarea "AI Assistant Text Input" at bounding box center [1195, 748] width 335 height 44
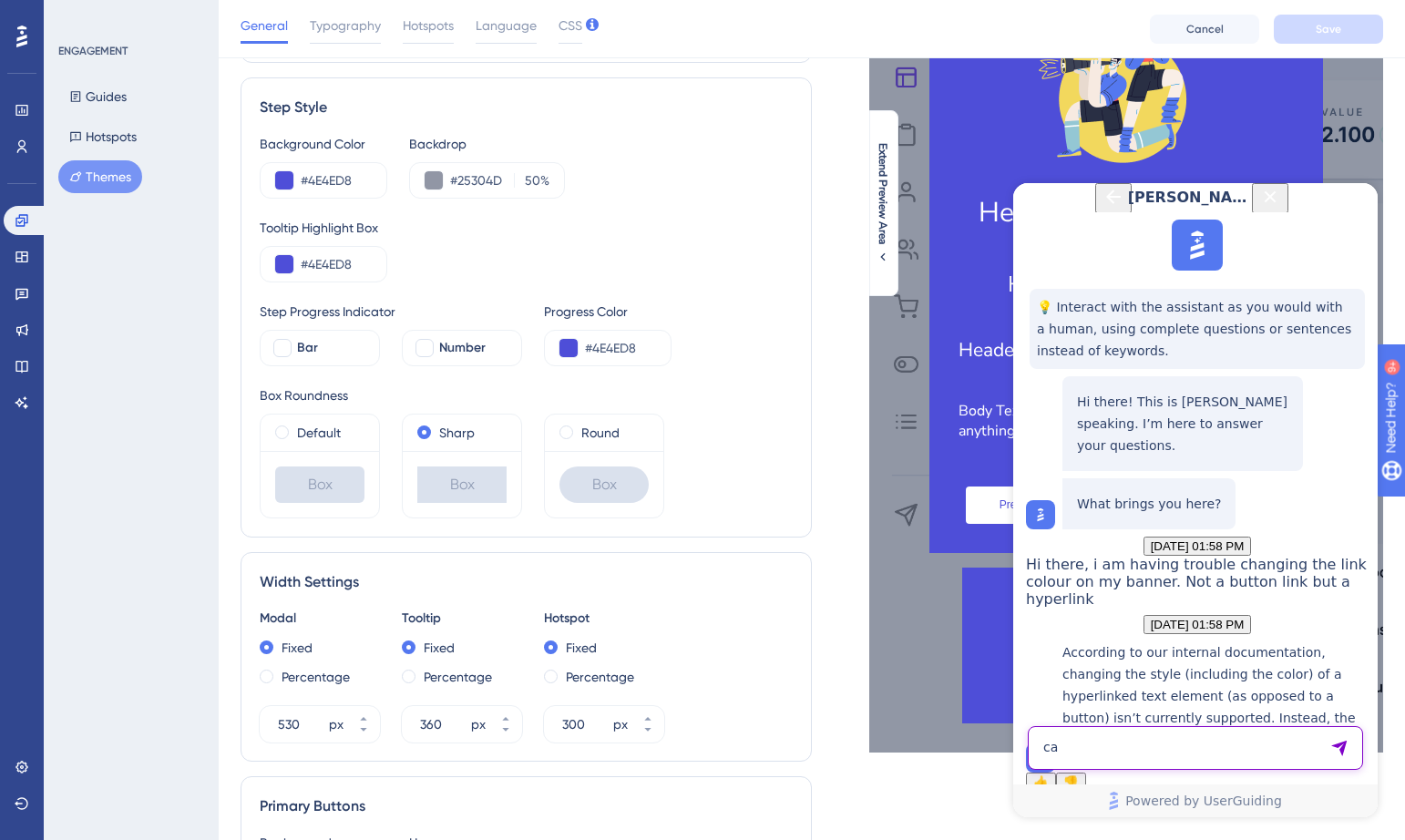
scroll to position [188, 0]
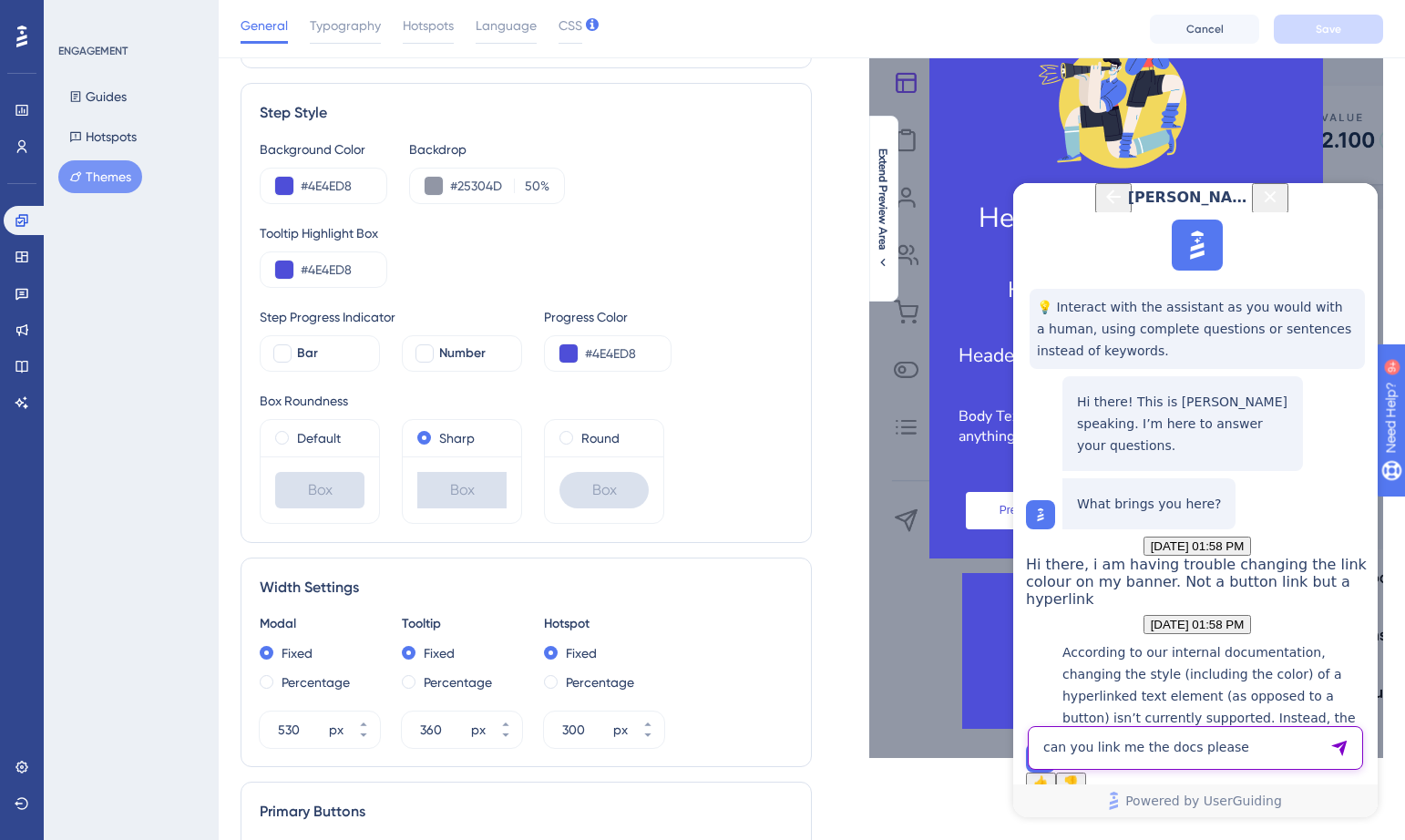
type textarea "can you link me the docs please"
click at [1221, 734] on textarea "AI Assistant Text Input" at bounding box center [1195, 748] width 335 height 44
type textarea "yes please"
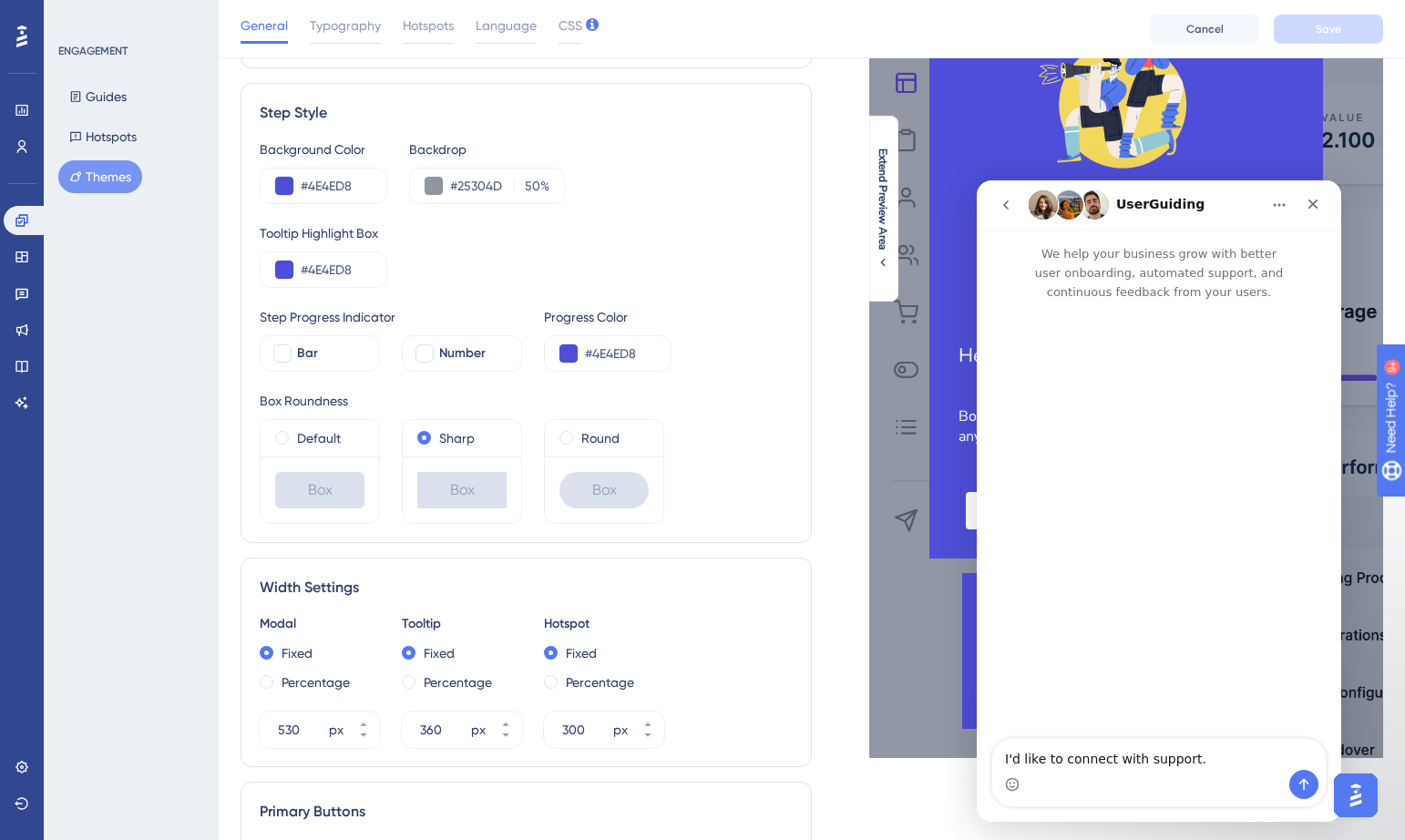
scroll to position [0, 0]
drag, startPoint x: 1161, startPoint y: 761, endPoint x: 912, endPoint y: 735, distance: 250.4
click html "UserGuiding We help your business grow with better user onboarding, automated s…"
type textarea "Hi there I have a question about changing the text colour of a link (hyperlink)…"
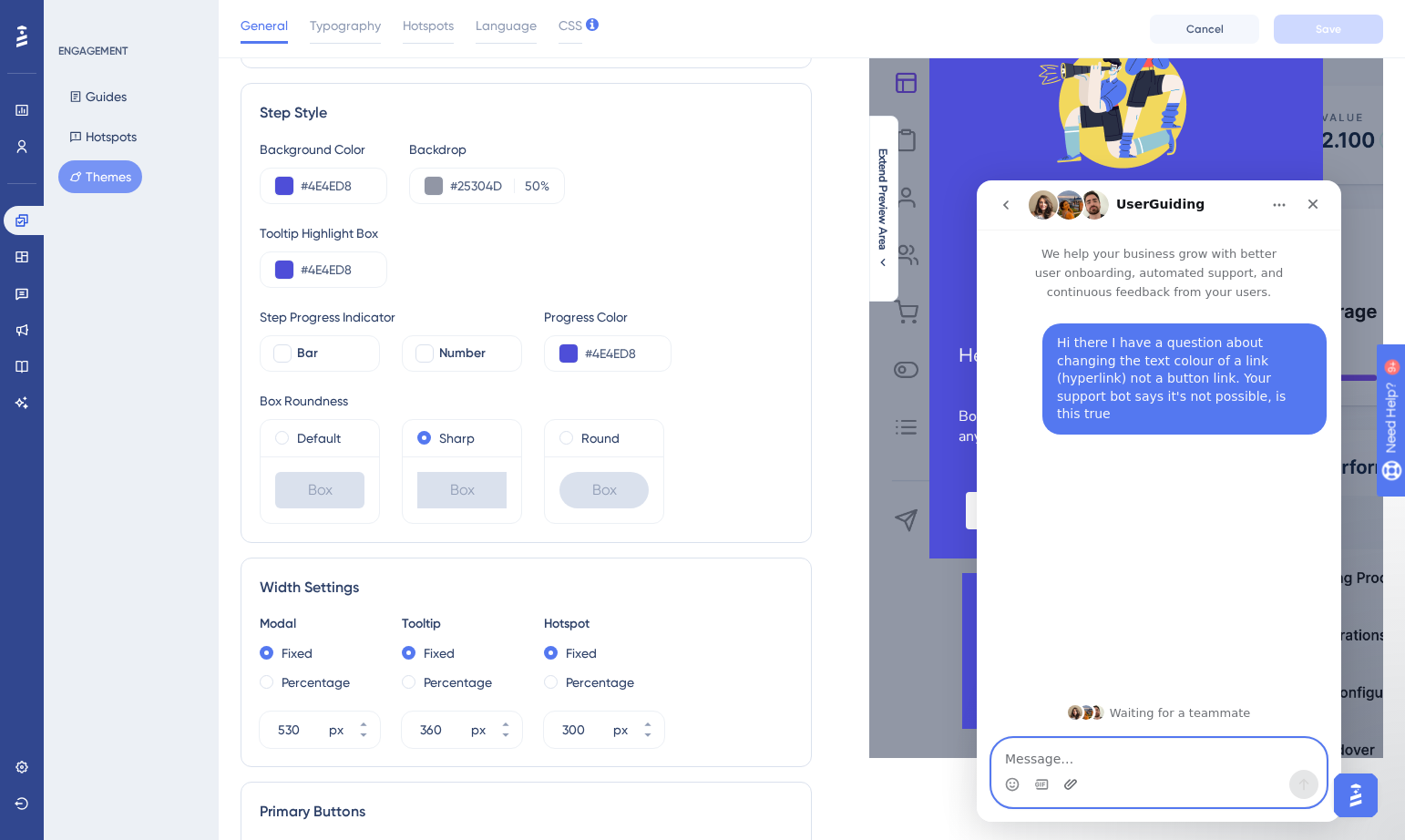
click at [1065, 783] on icon "Upload attachment" at bounding box center [1070, 784] width 13 height 10
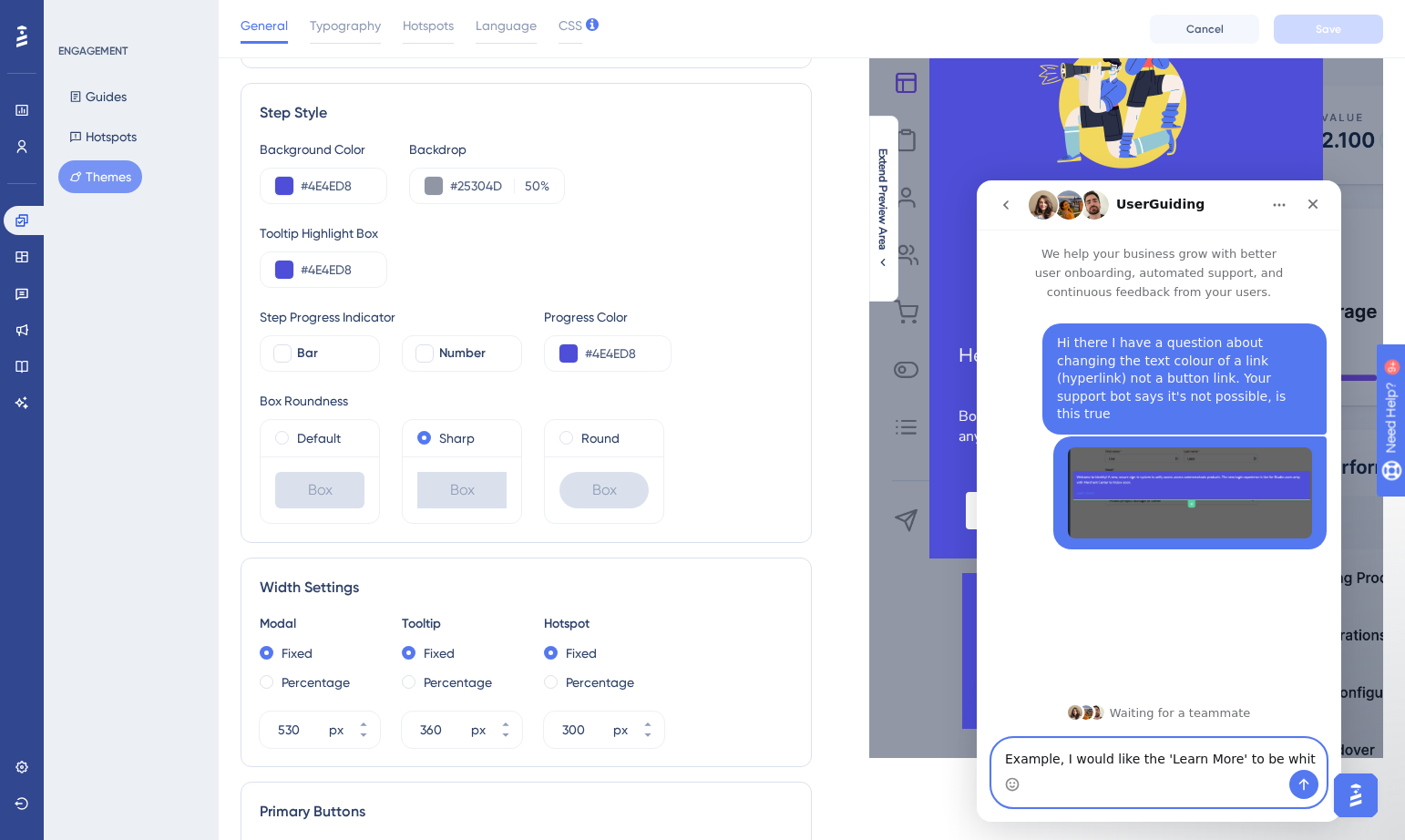
type textarea "Example, I would like the 'Learn More' to be white"
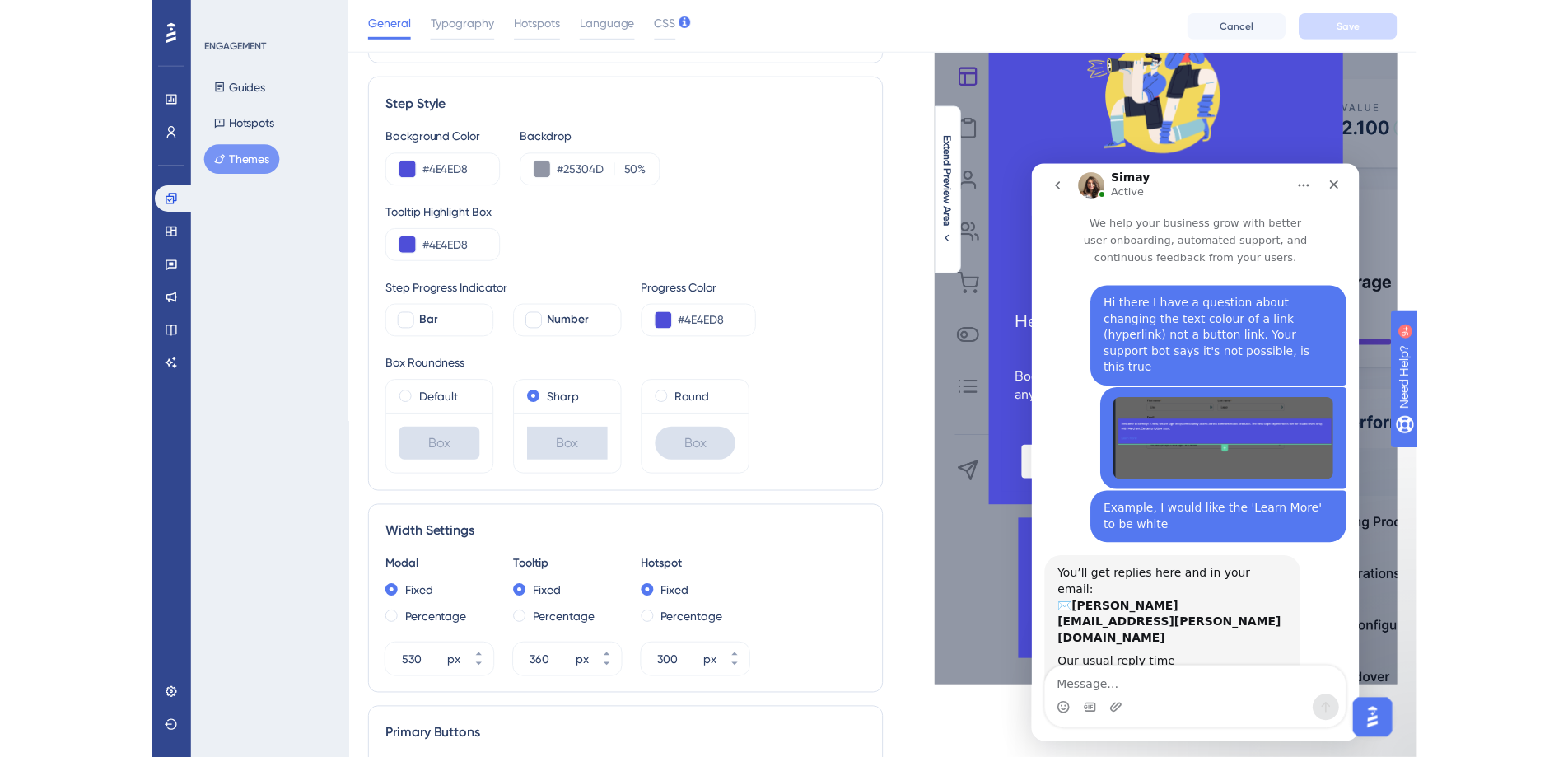
scroll to position [189, 0]
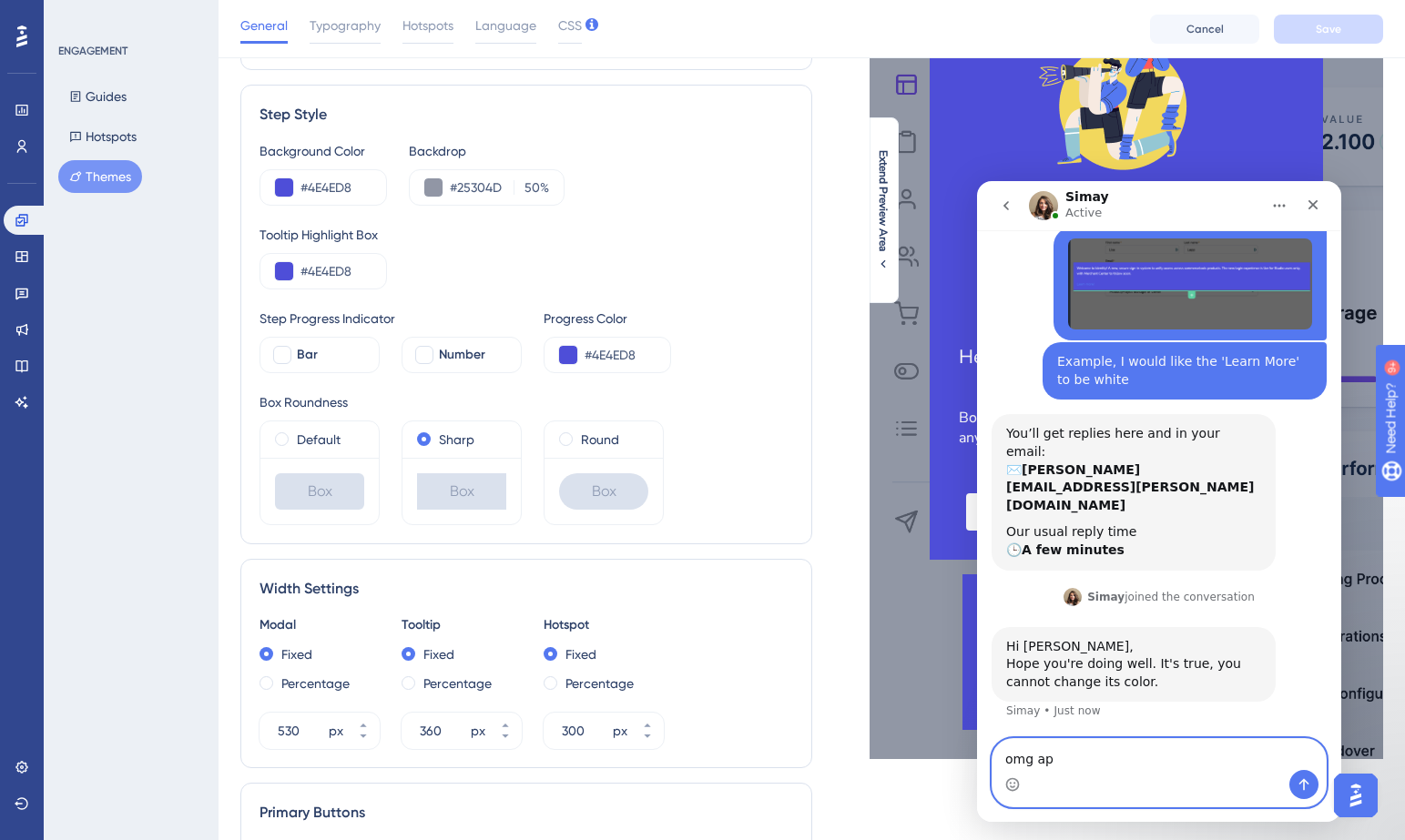
type textarea "omg ap"
drag, startPoint x: 1145, startPoint y: 767, endPoint x: 979, endPoint y: 752, distance: 166.7
click at [979, 752] on div "omg ap omg ap" at bounding box center [1159, 771] width 364 height 69
click at [1057, 750] on textarea "omg ap" at bounding box center [1158, 753] width 334 height 31
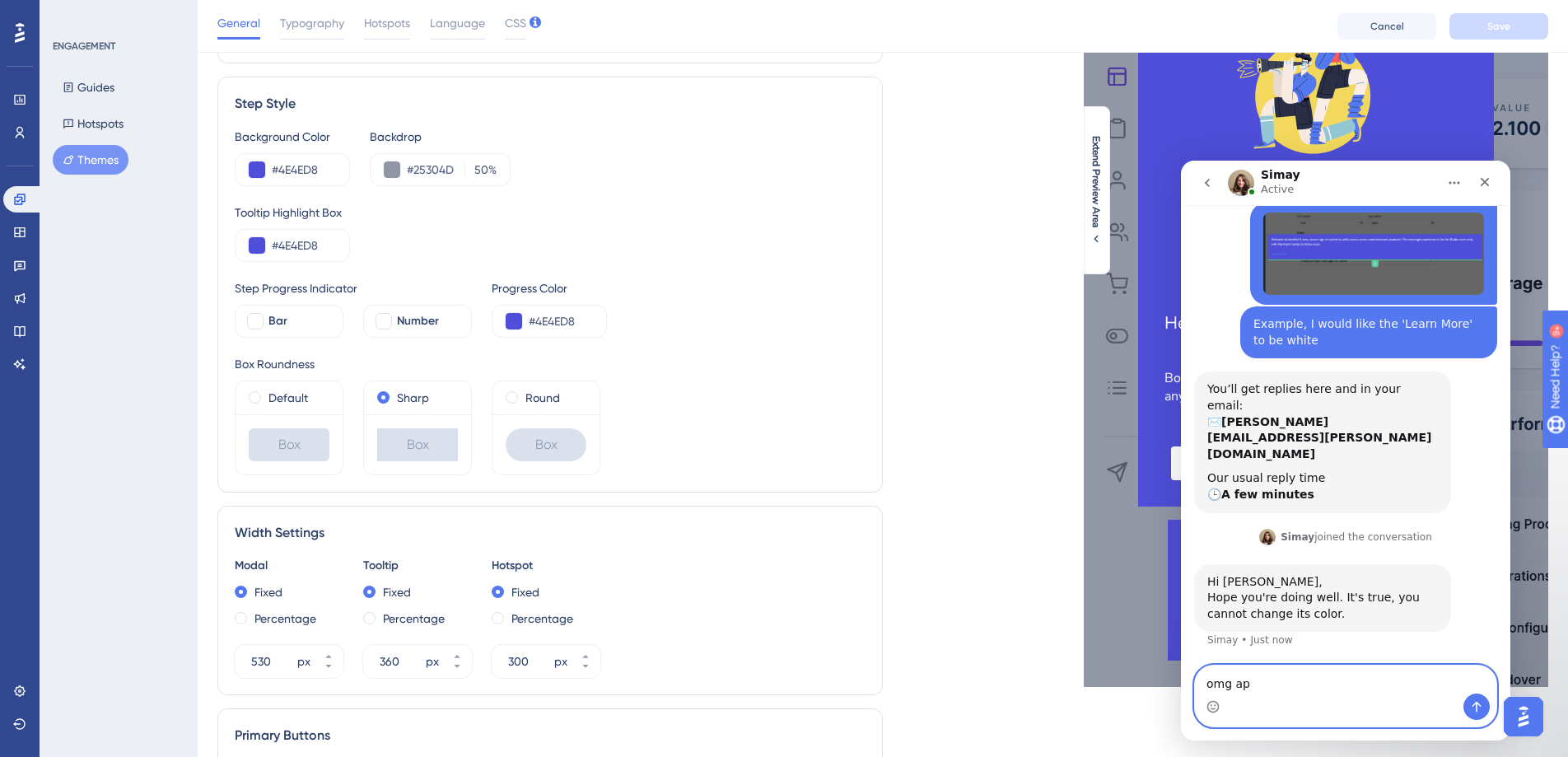
click at [1269, 681] on textarea "omg ap" at bounding box center [1345, 679] width 302 height 28
click at [1192, 683] on div "omg ap omg ap" at bounding box center [1346, 696] width 330 height 62
type textarea "oh that is too bad"
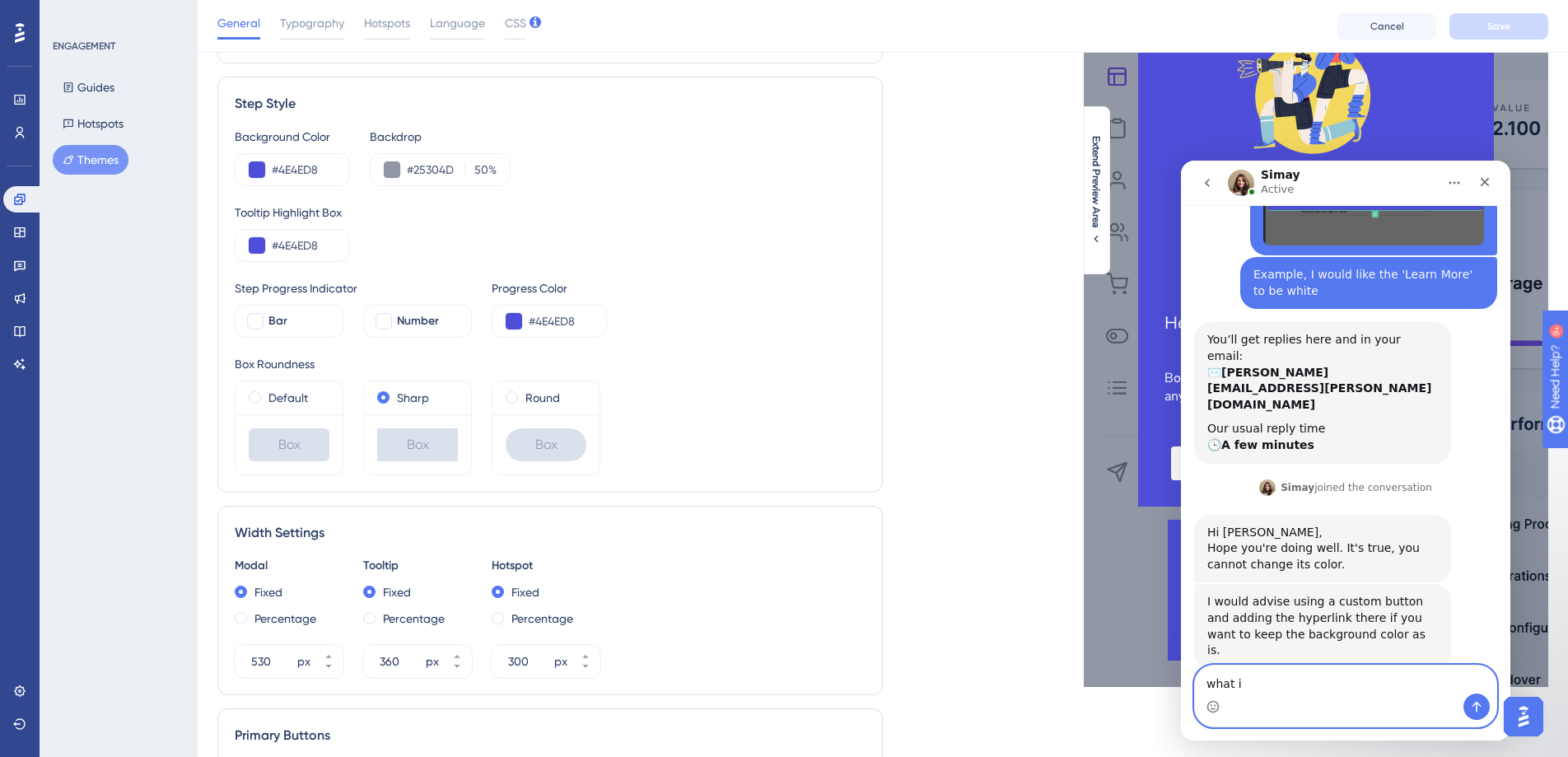
scroll to position [245, 0]
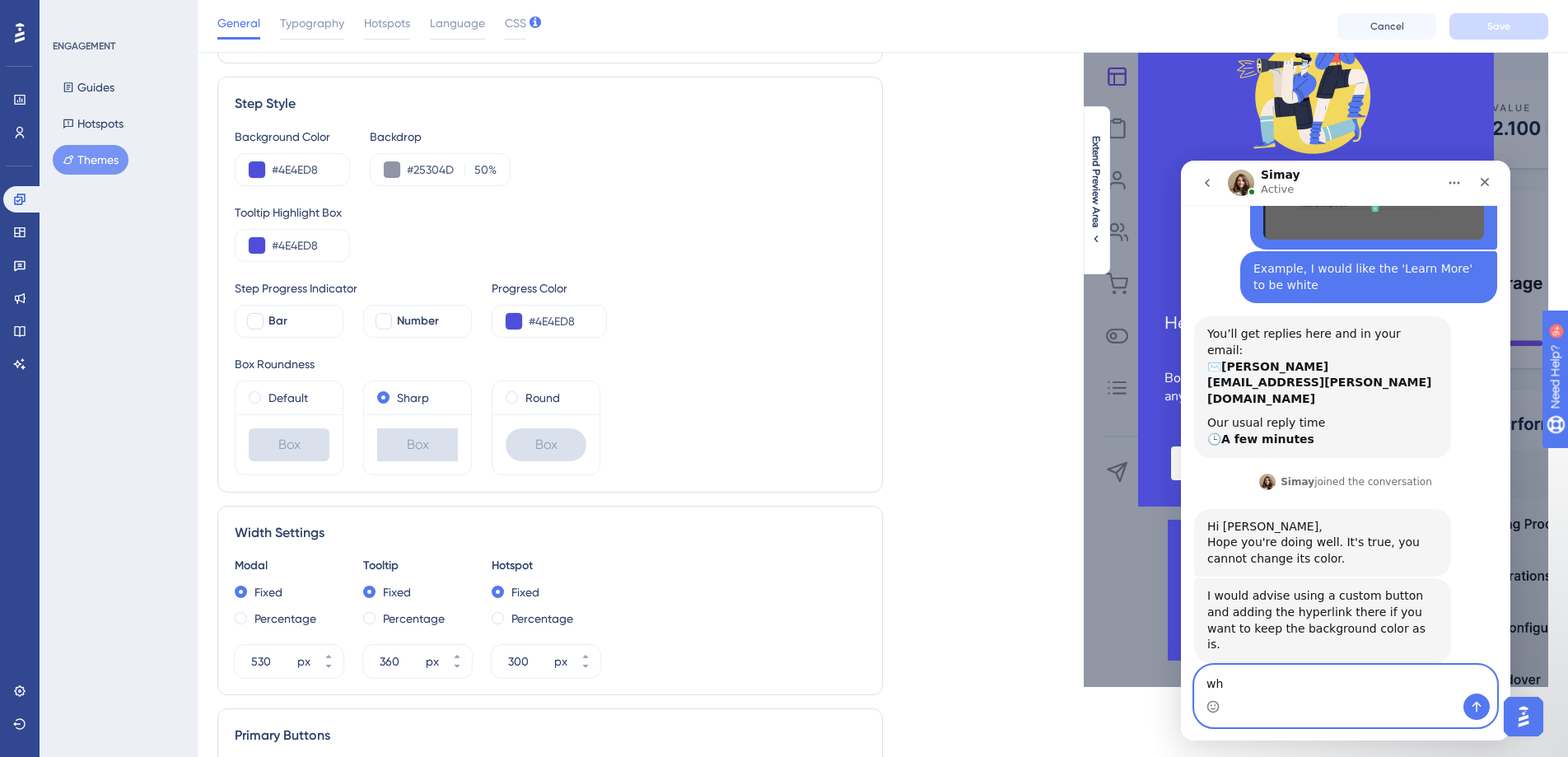
type textarea "w"
type textarea "okay thank you"
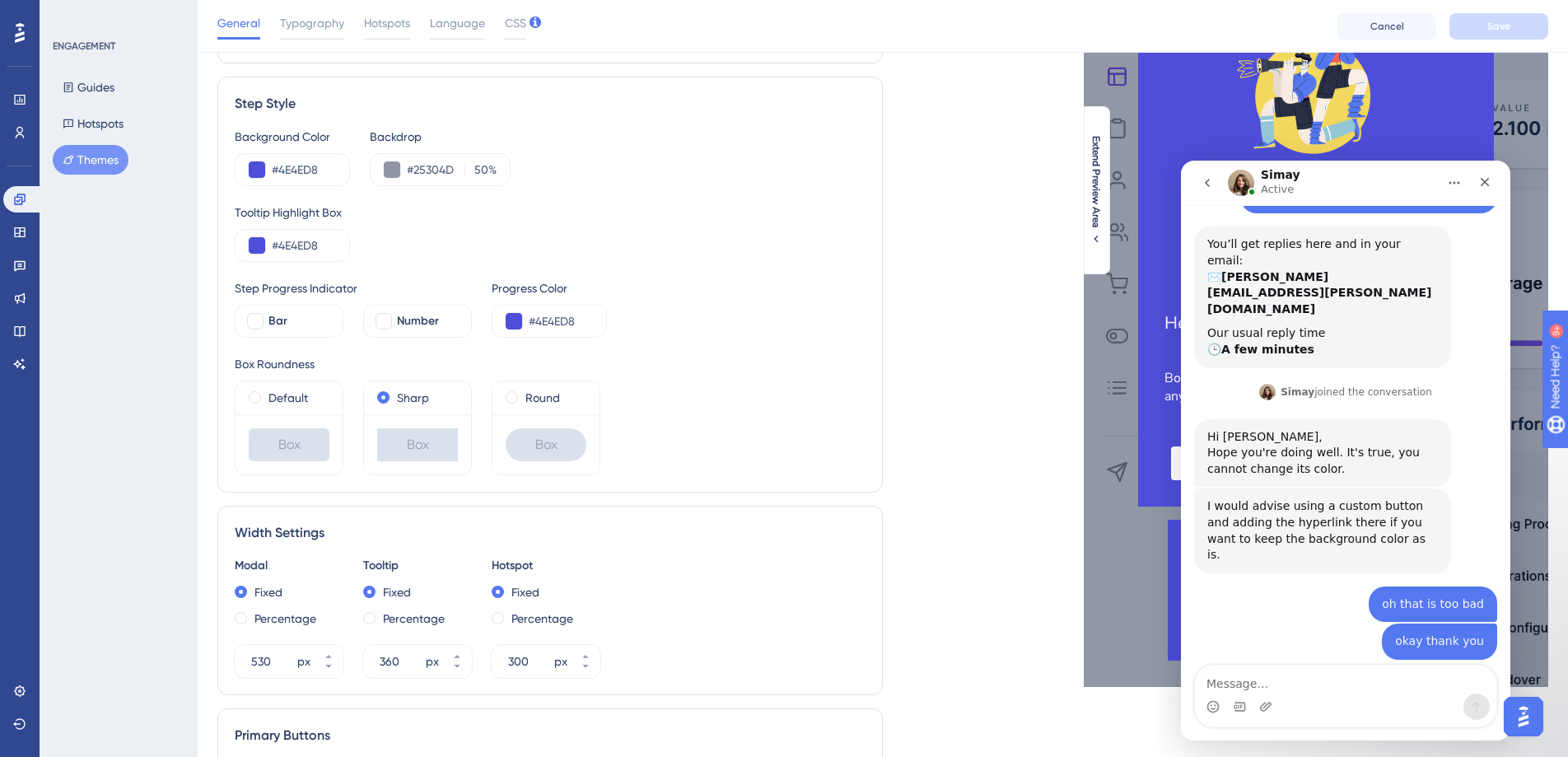
scroll to position [332, 0]
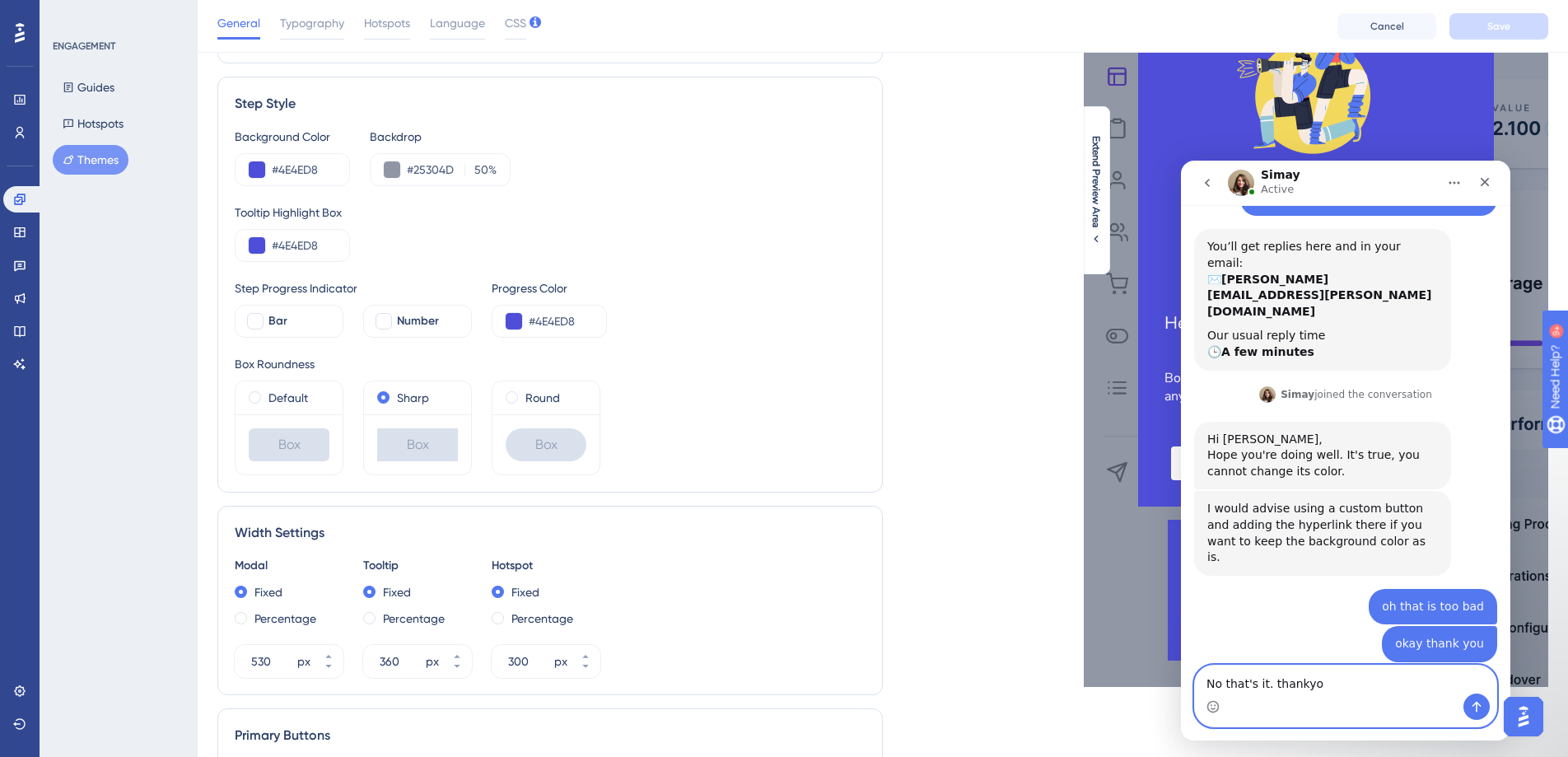
type textarea "No that's it. thankyou"
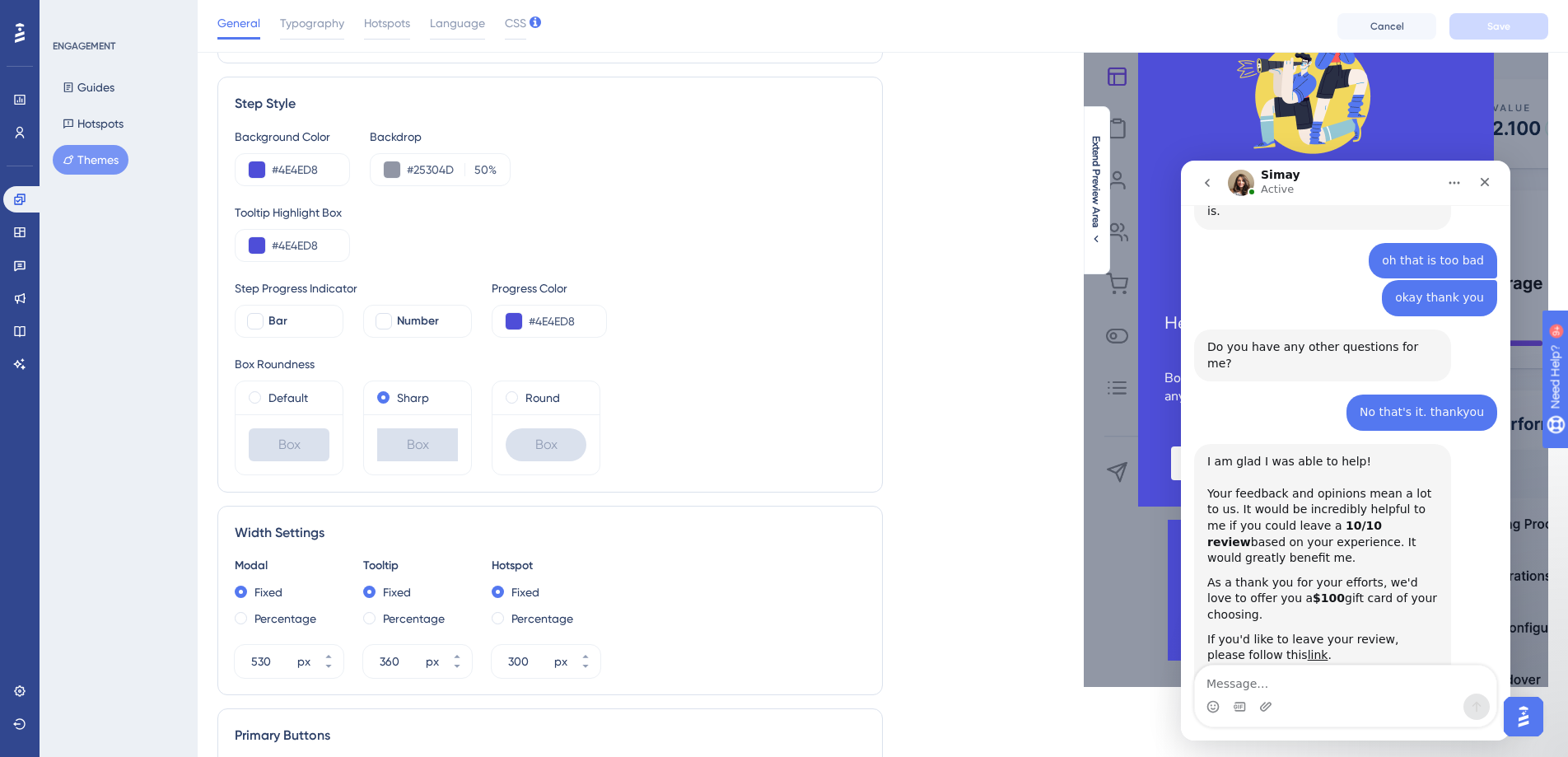
scroll to position [680, 0]
click at [1269, 182] on icon "Close" at bounding box center [1484, 182] width 14 height 14
click at [1269, 182] on div "Header 1 is the first one Header 2 is the cool one Header 3 is the middle one B…" at bounding box center [1315, 246] width 356 height 523
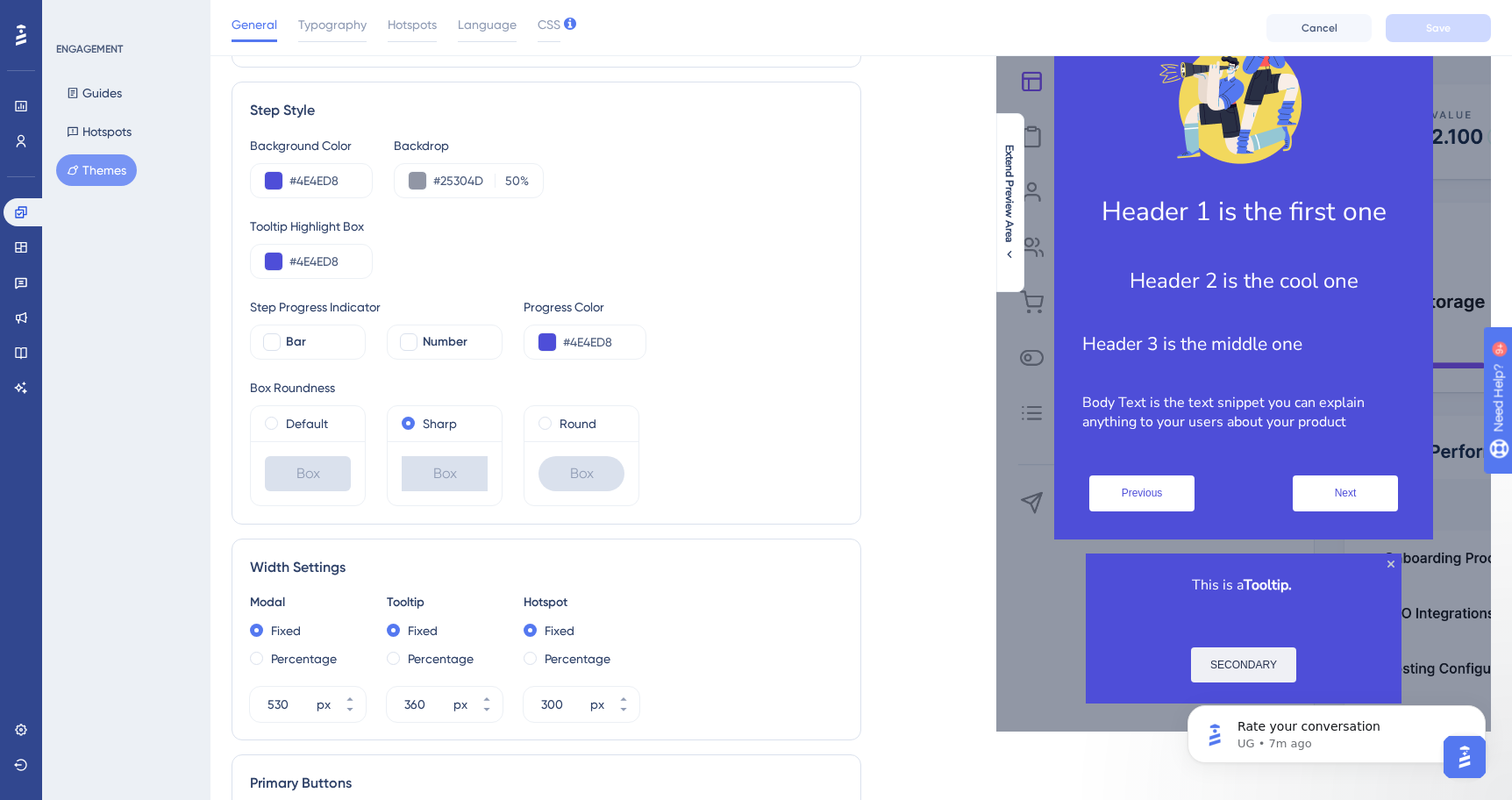
scroll to position [864, 0]
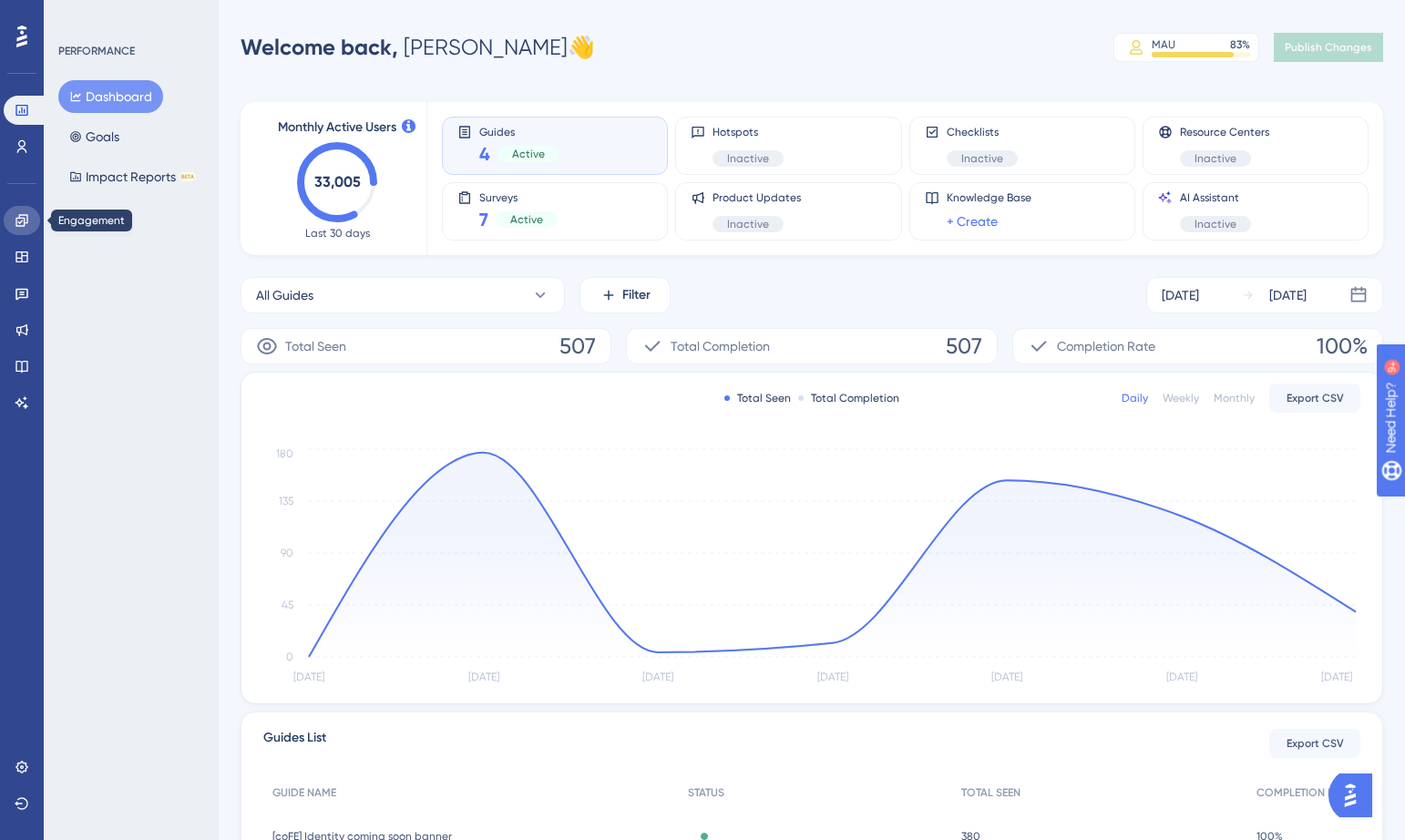
click at [26, 221] on icon at bounding box center [22, 220] width 15 height 15
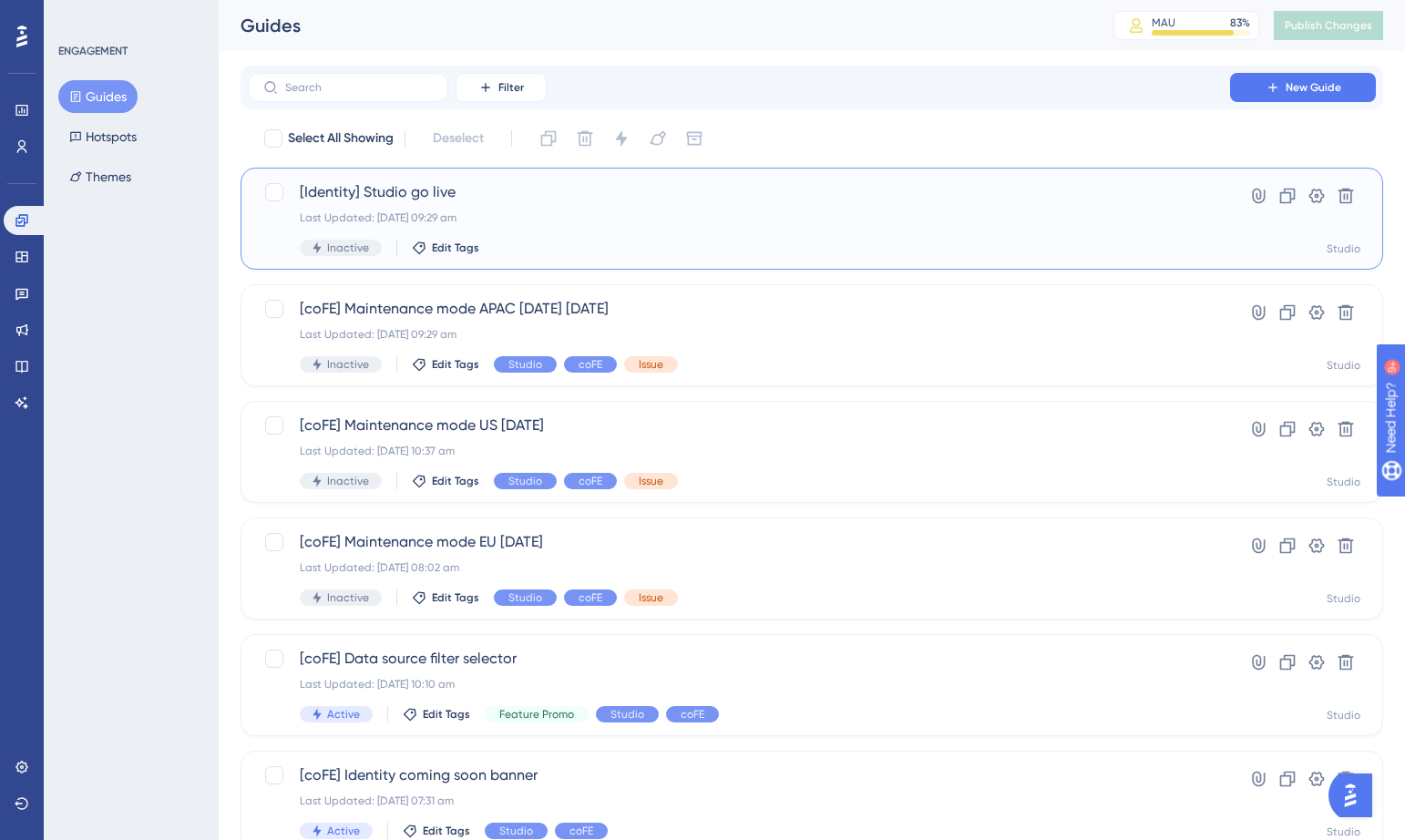
click at [427, 199] on span "[Identity] Studio go live" at bounding box center [738, 192] width 878 height 22
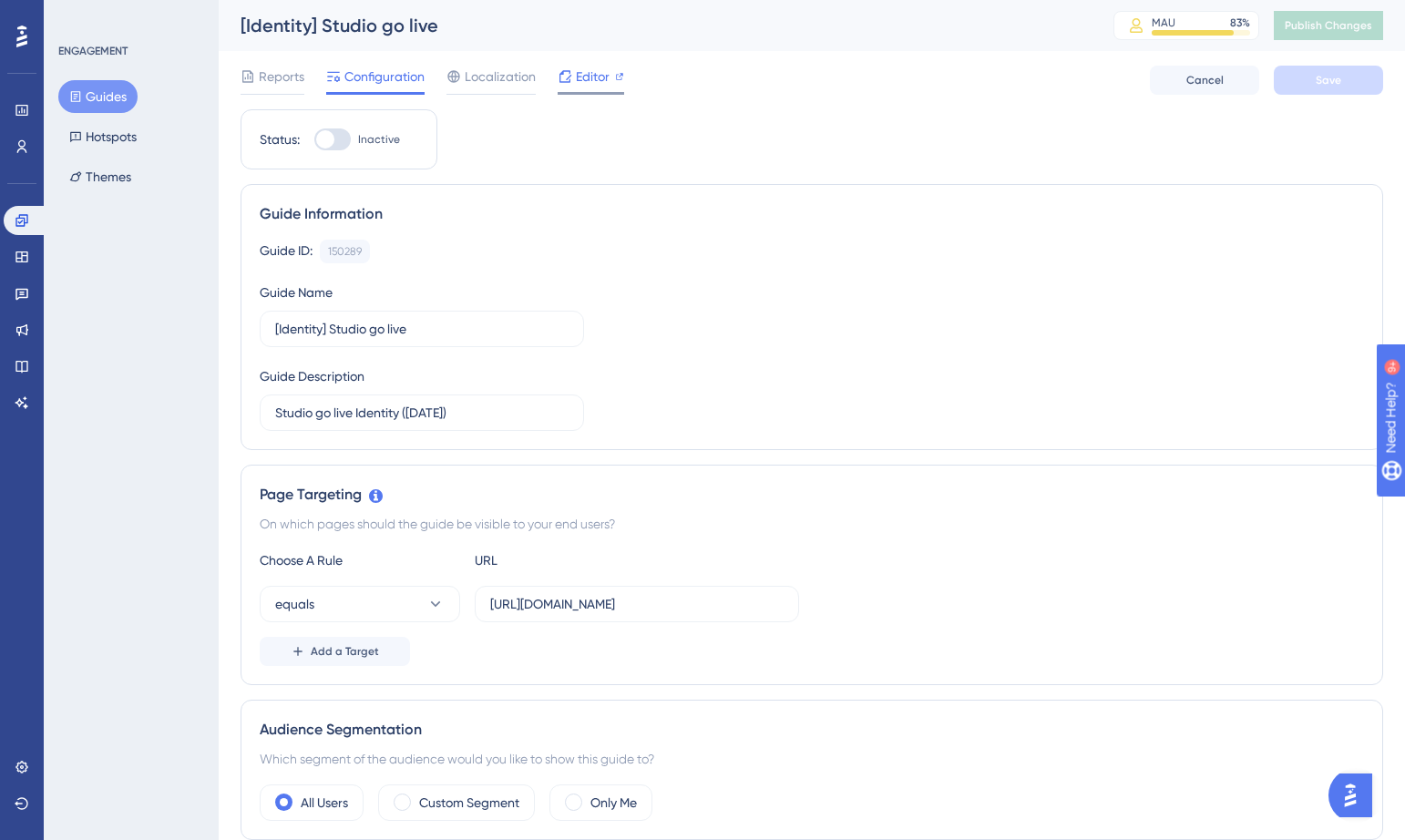
click at [610, 90] on div "Editor" at bounding box center [590, 80] width 67 height 29
